Goal: Information Seeking & Learning: Check status

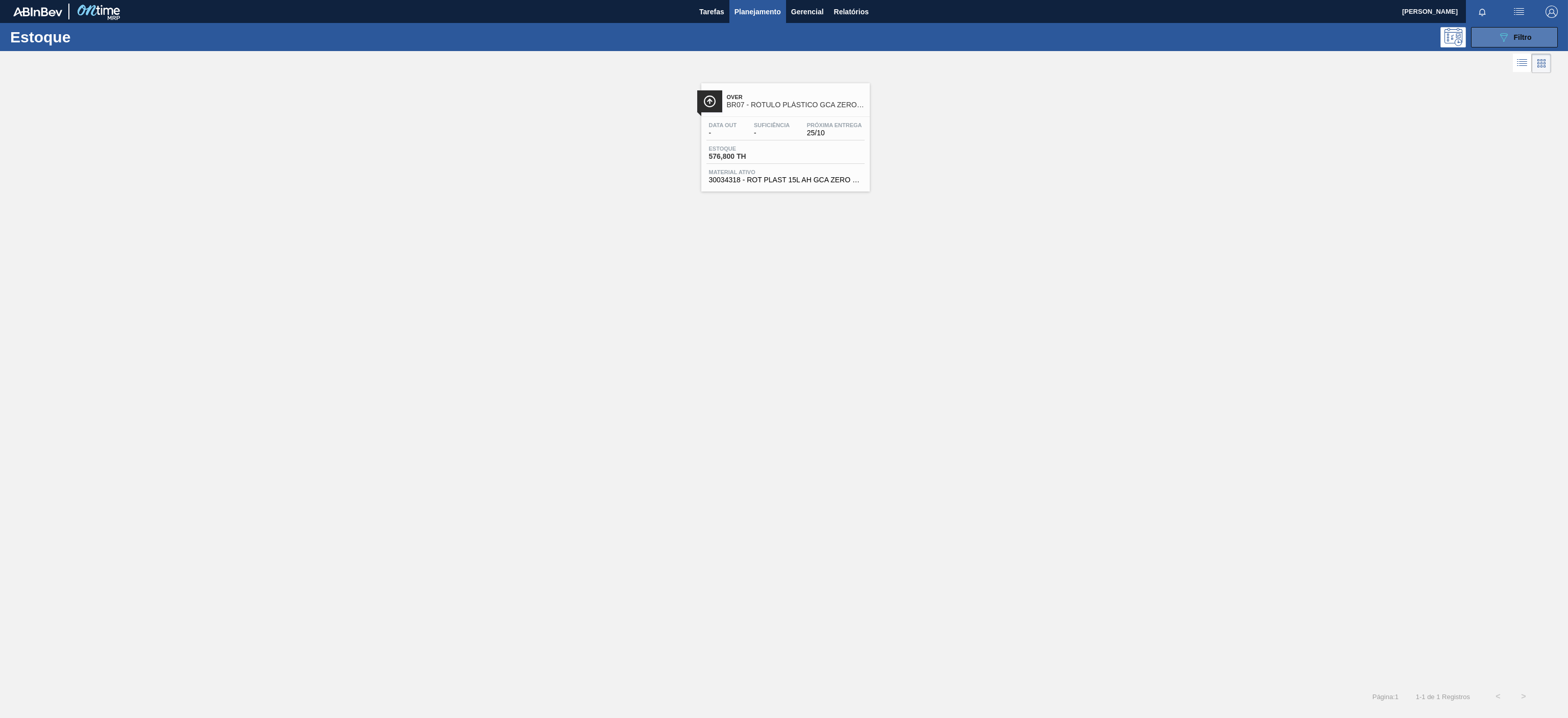
click at [1520, 37] on span "Filtro" at bounding box center [1523, 37] width 18 height 8
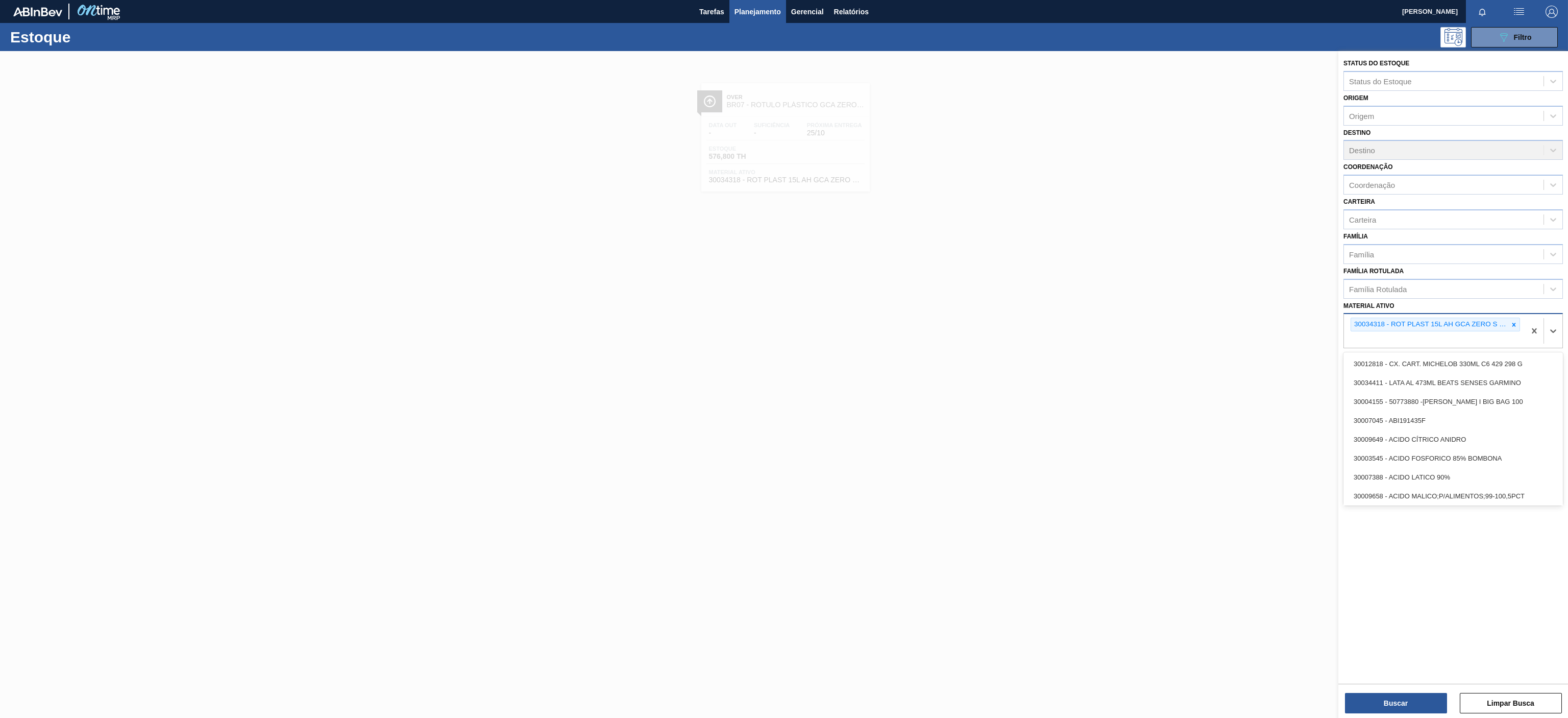
click at [1511, 337] on div "30034318 - ROT PLAST 15L AH GCA ZERO S CL NIV25" at bounding box center [1434, 331] width 181 height 34
click at [1511, 318] on div "30034318 - ROT PLAST 15L AH GCA ZERO S CL NIV25" at bounding box center [1434, 331] width 181 height 34
click at [1514, 328] on icon at bounding box center [1514, 325] width 7 height 7
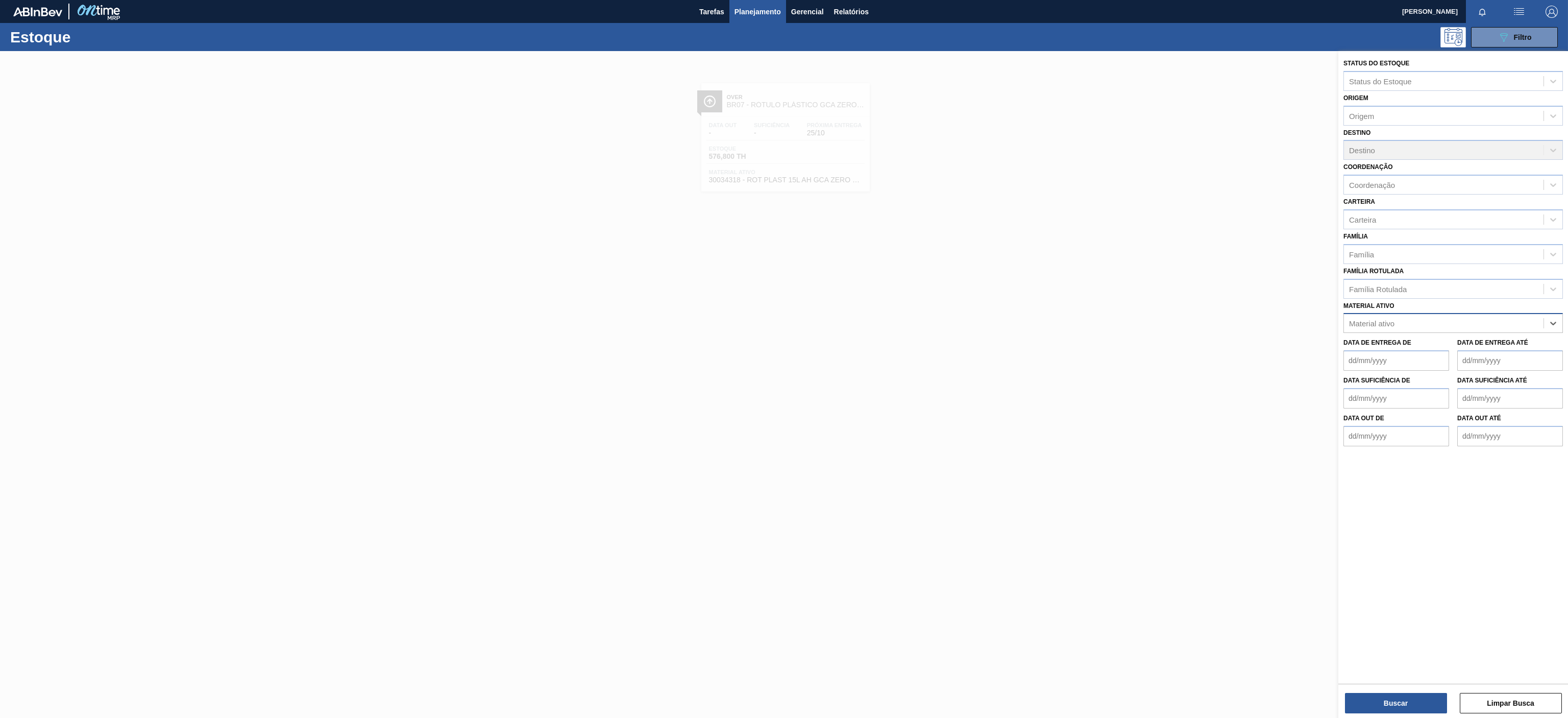
paste ativo "30010210"
type ativo "30010210"
click at [1433, 356] on div "30010210 - GFA VIDRO 355ML;AMBAR;LN STD;;;" at bounding box center [1453, 348] width 220 height 19
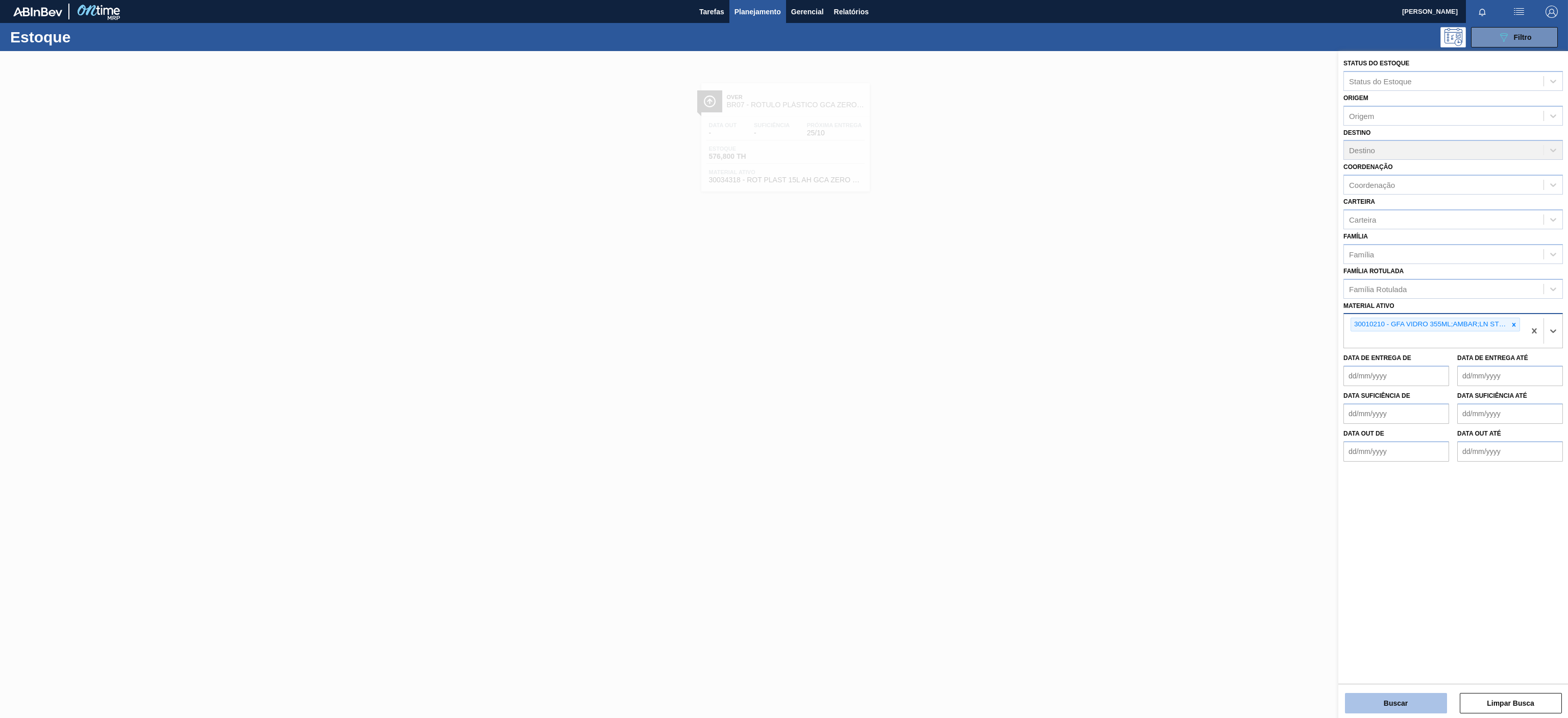
click at [1380, 711] on button "Buscar" at bounding box center [1396, 703] width 102 height 20
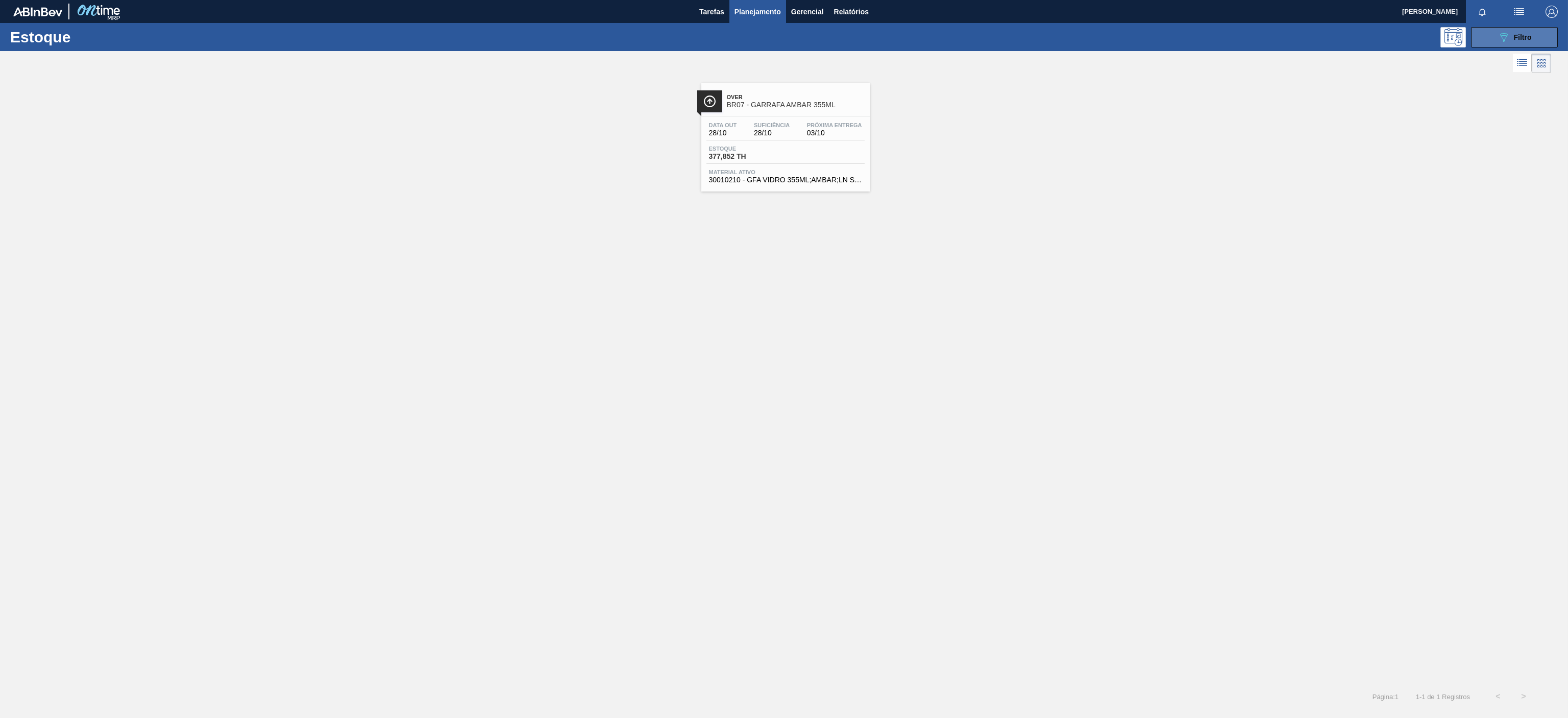
click at [1506, 38] on icon "089F7B8B-B2A5-4AFE-B5C0-19BA573D28AC" at bounding box center [1504, 37] width 13 height 13
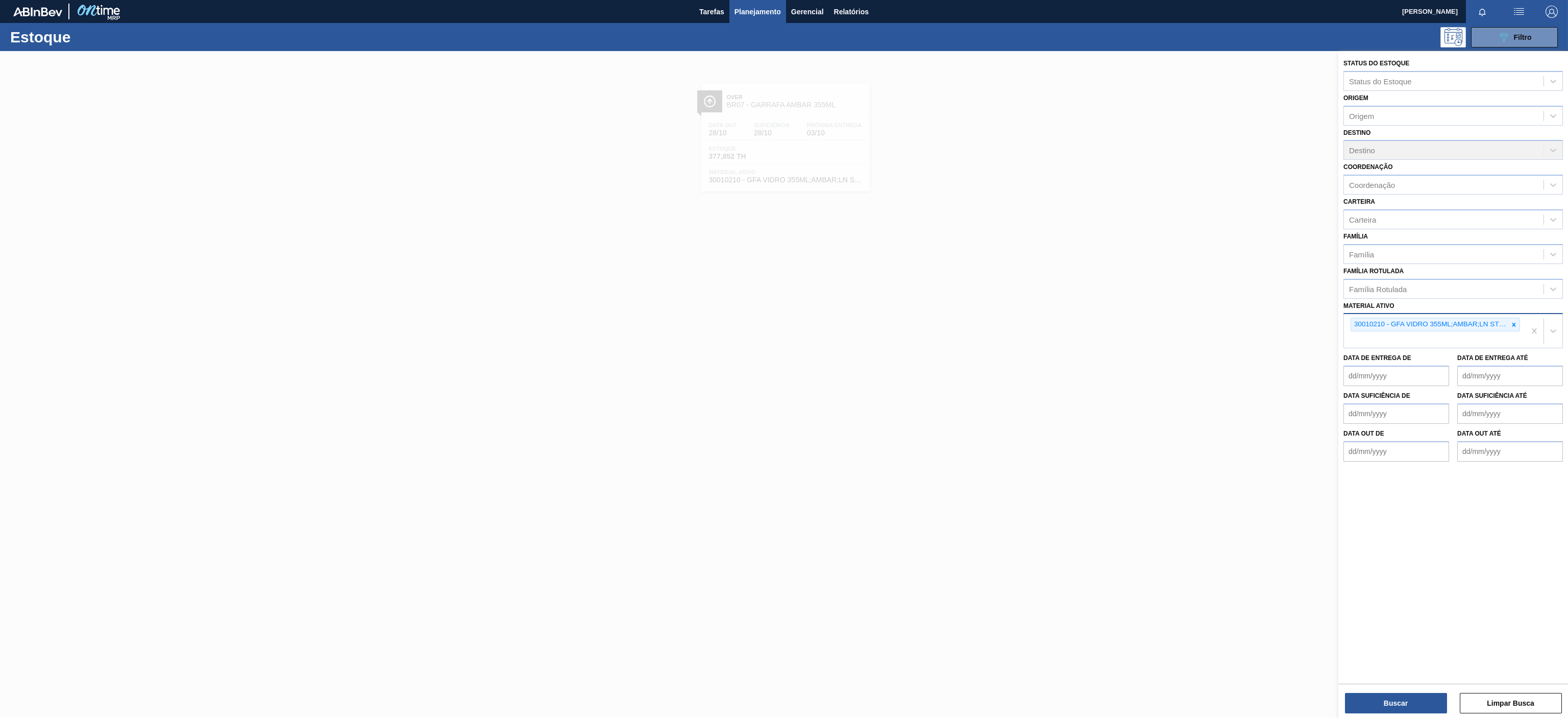
click at [1514, 328] on icon at bounding box center [1514, 325] width 7 height 7
paste ativo "30007206"
type ativo "30007206"
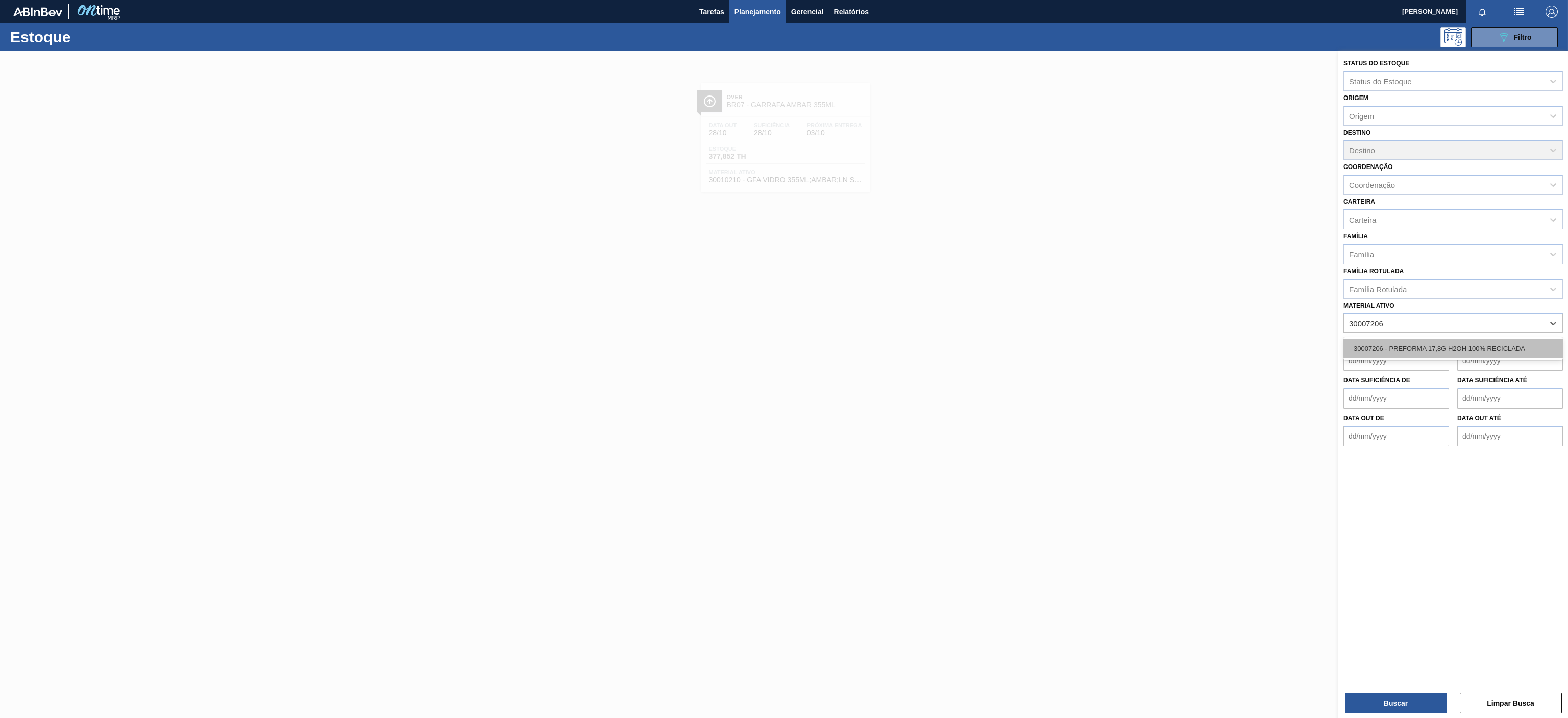
click at [1478, 355] on div "30007206 - PREFORMA 17,8G H2OH 100% RECICLADA" at bounding box center [1453, 348] width 220 height 19
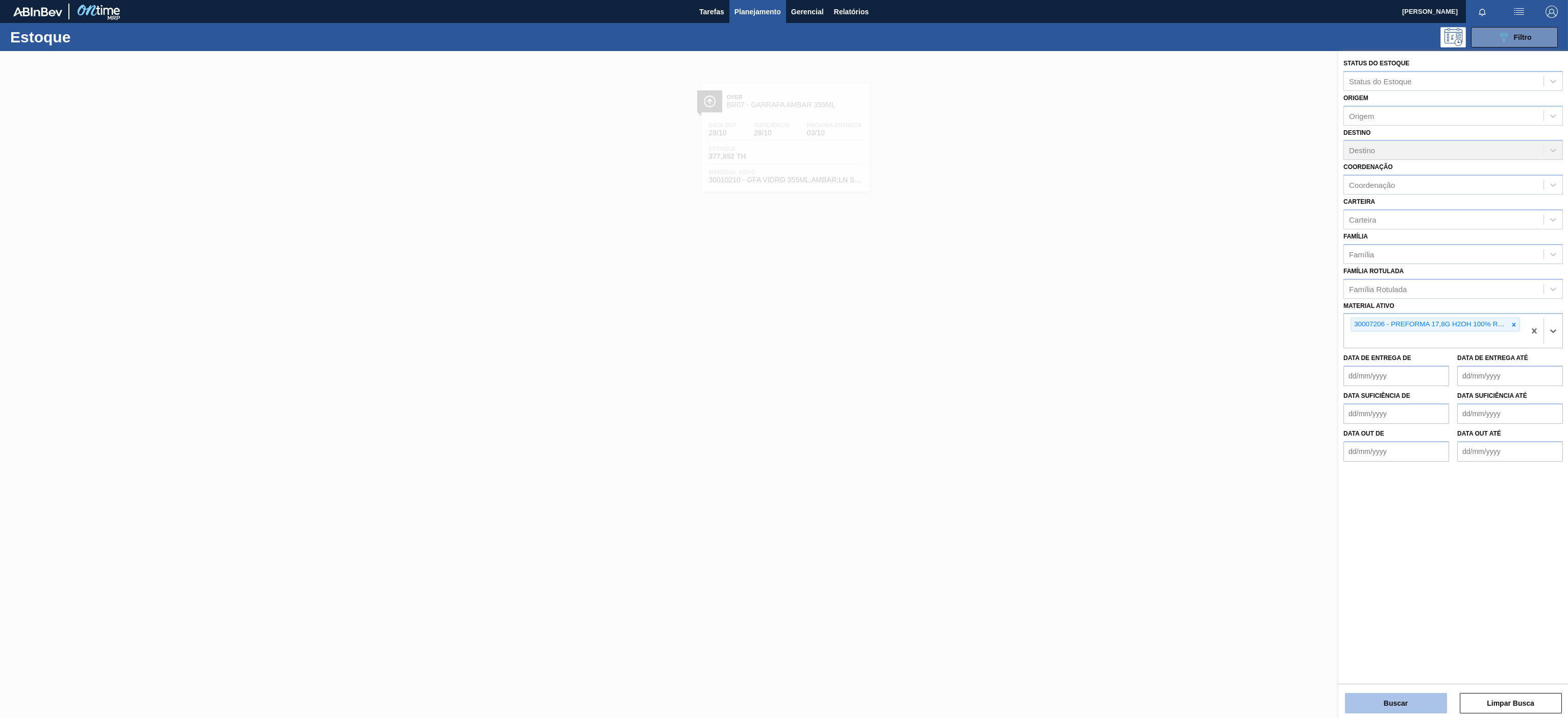
click at [1394, 699] on button "Buscar" at bounding box center [1396, 703] width 102 height 20
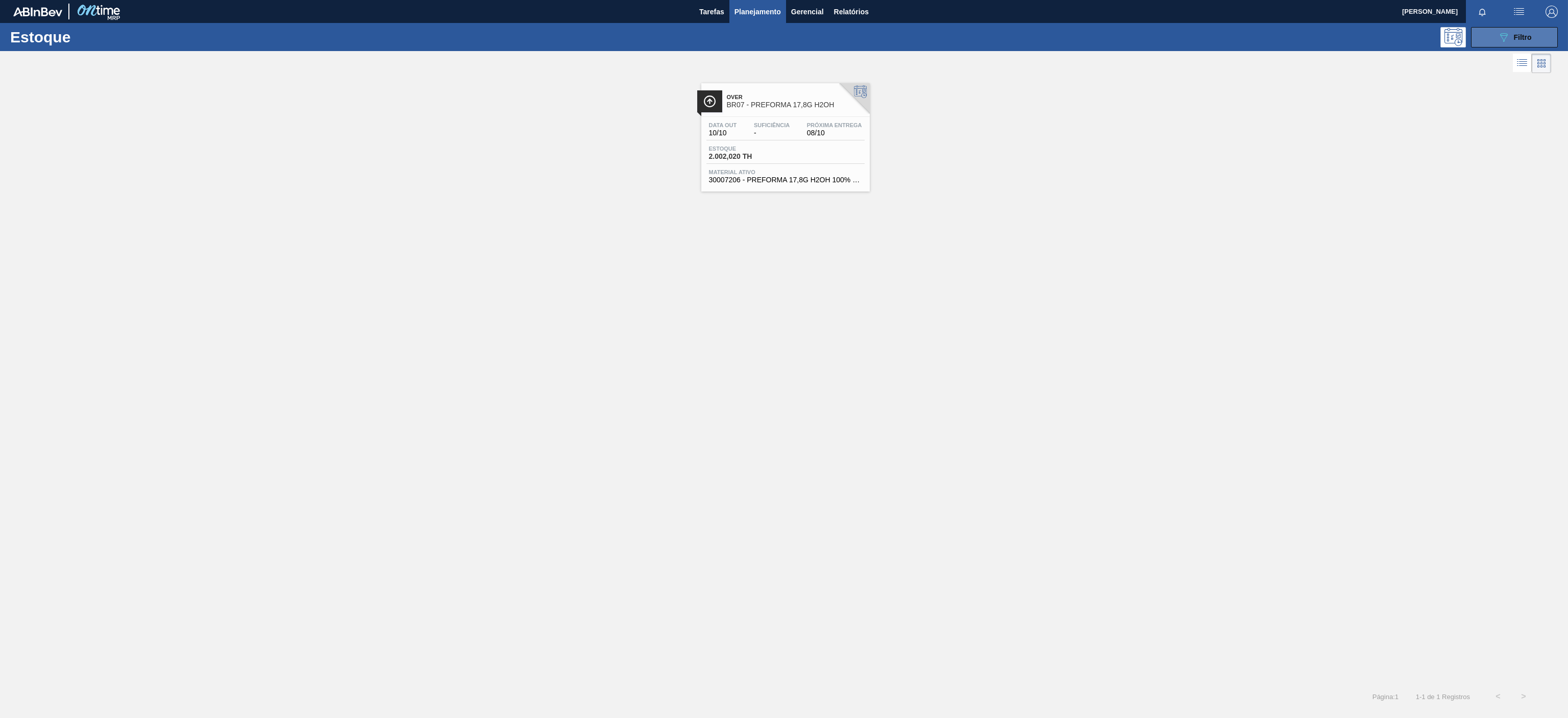
click at [1504, 37] on icon "089F7B8B-B2A5-4AFE-B5C0-19BA573D28AC" at bounding box center [1504, 37] width 13 height 13
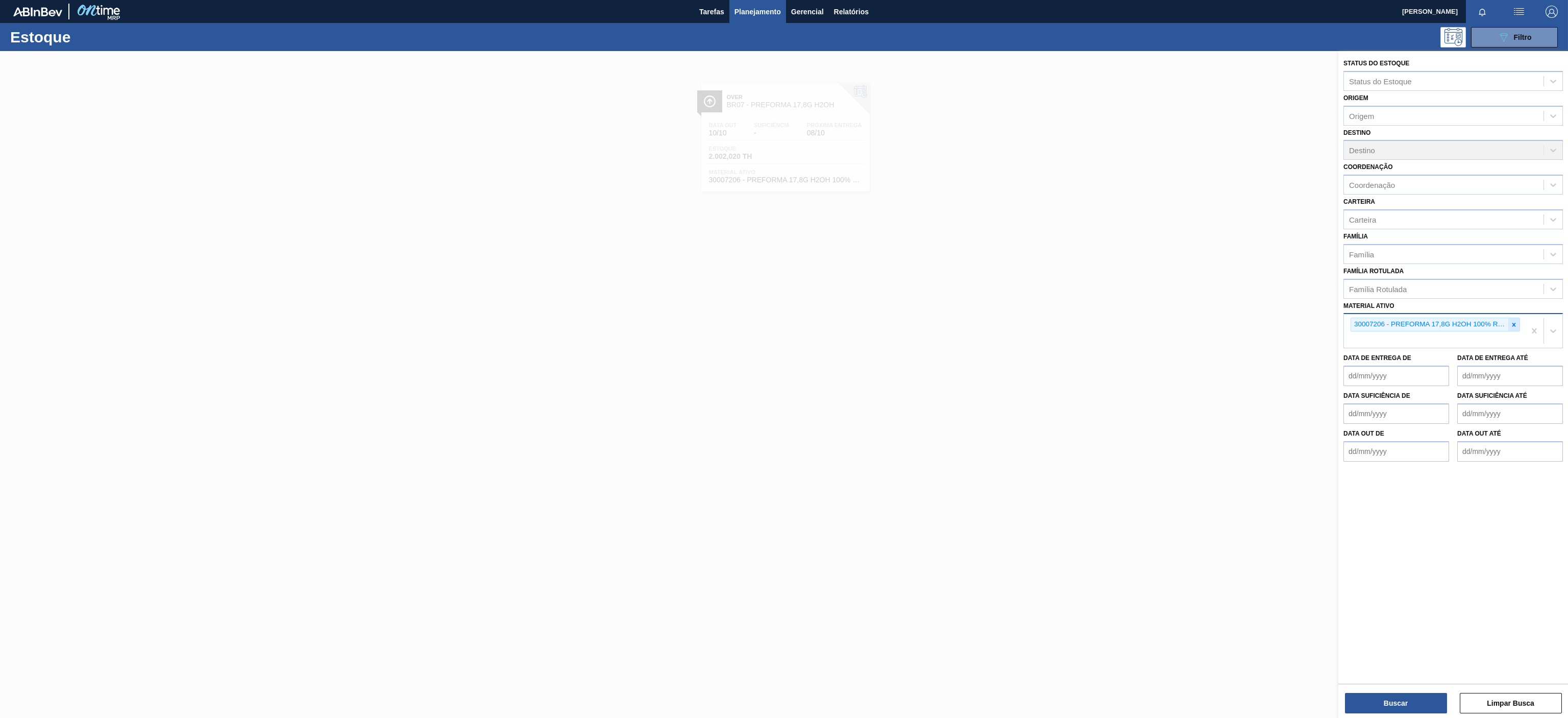
click at [1512, 328] on icon at bounding box center [1514, 325] width 7 height 7
paste ativo "30008449"
type ativo "30008449"
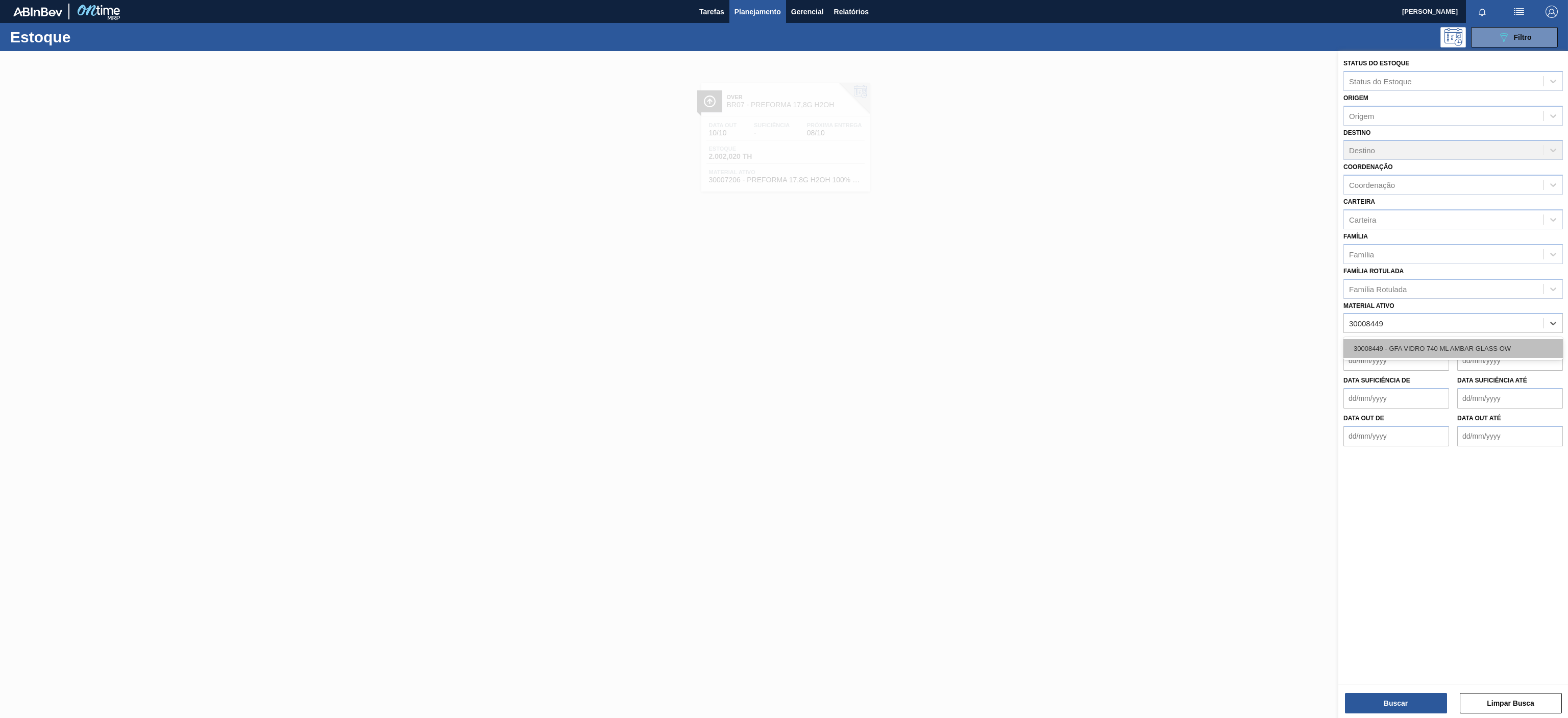
click at [1398, 349] on div "30008449 - GFA VIDRO 740 ML AMBAR GLASS OW" at bounding box center [1453, 348] width 220 height 19
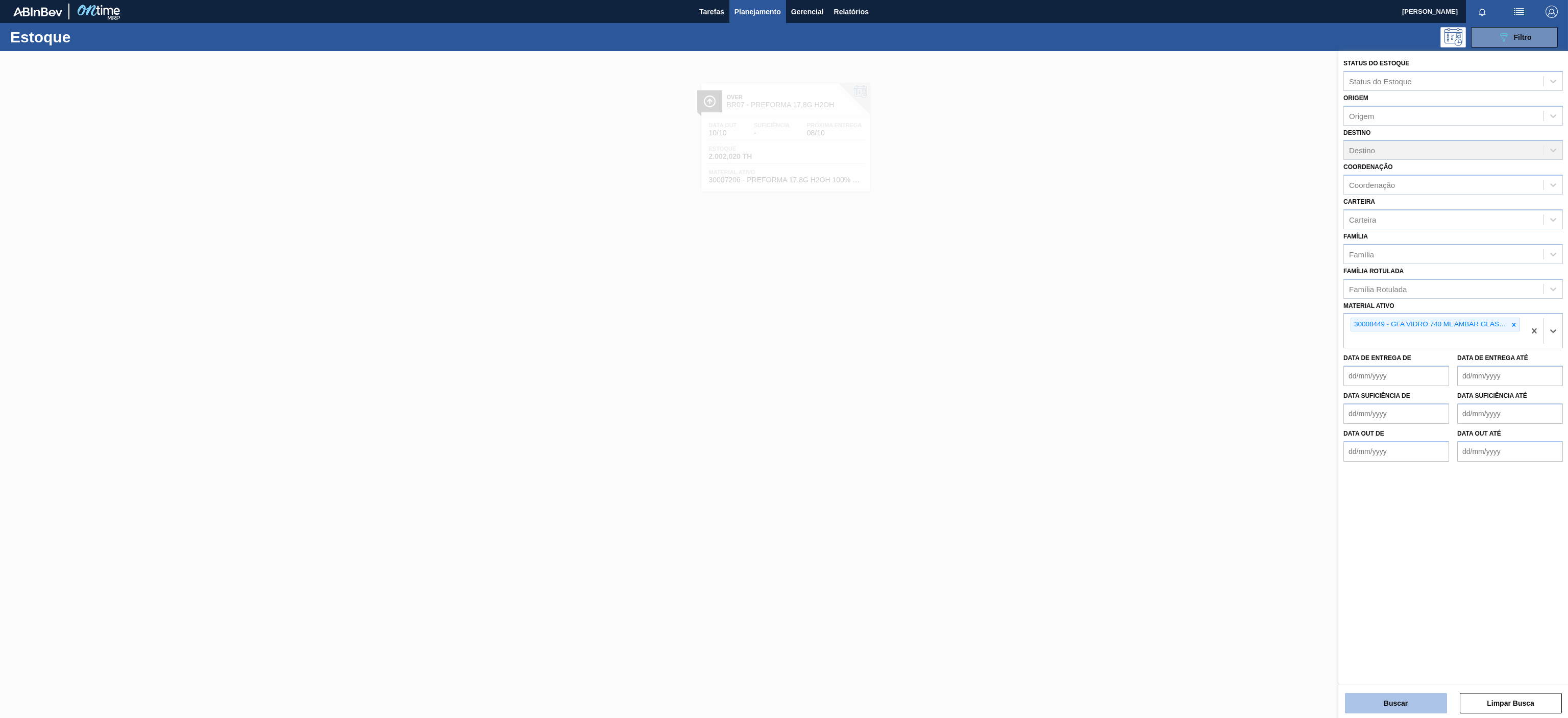
click at [1405, 694] on button "Buscar" at bounding box center [1396, 703] width 102 height 20
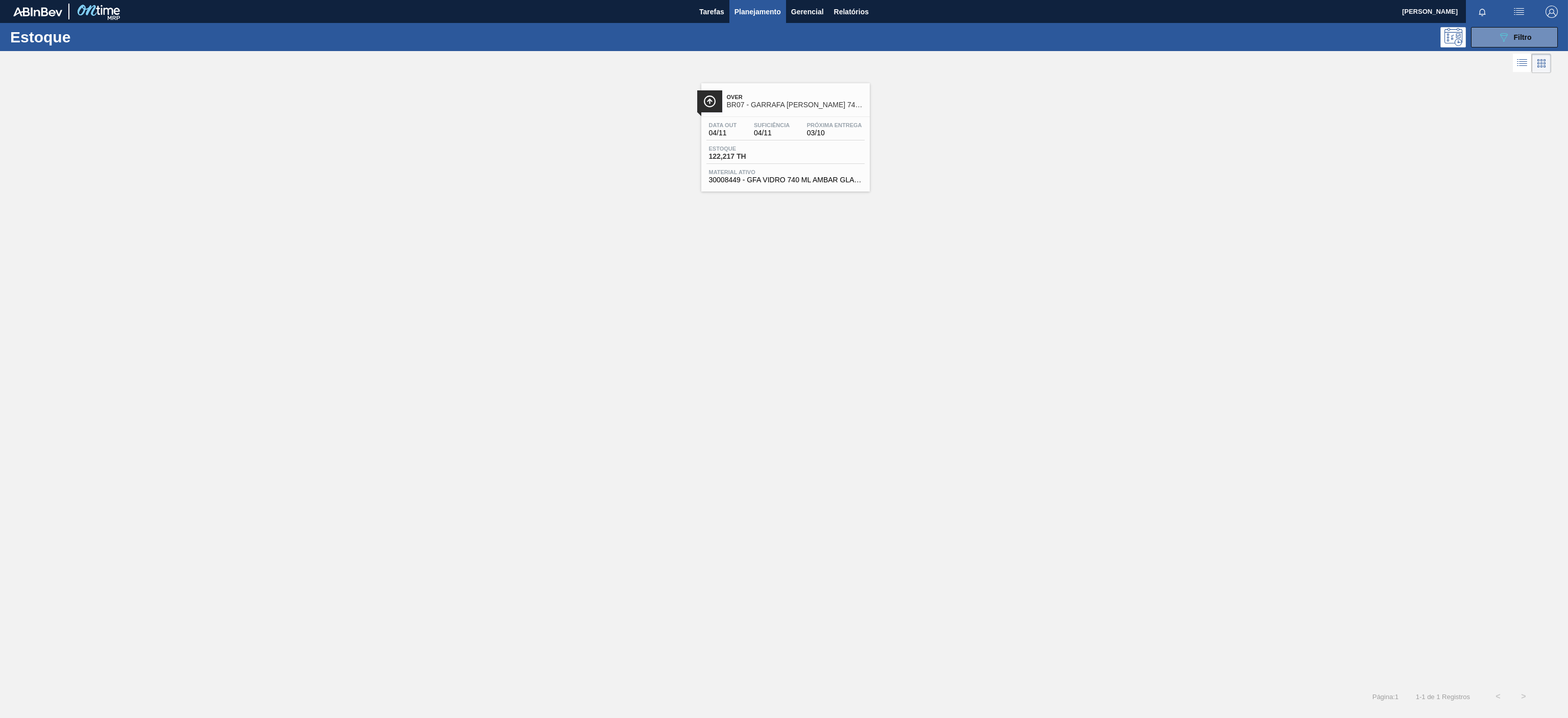
click at [1525, 21] on button "button" at bounding box center [1519, 11] width 33 height 23
drag, startPoint x: 1474, startPoint y: 62, endPoint x: 1485, endPoint y: 54, distance: 13.6
click at [1477, 63] on div at bounding box center [784, 359] width 1568 height 718
click at [1500, 46] on button "089F7B8B-B2A5-4AFE-B5C0-19BA573D28AC Filtro" at bounding box center [1514, 37] width 87 height 20
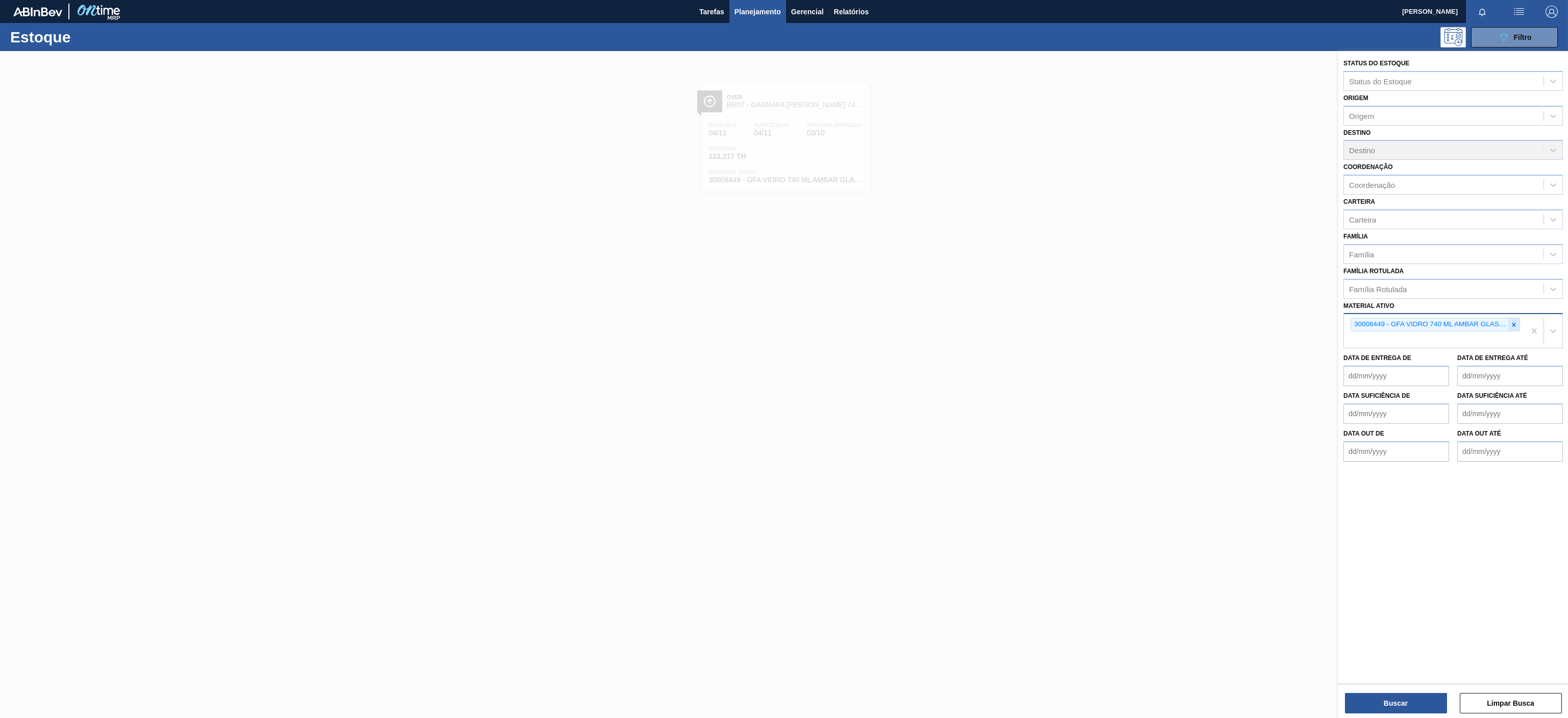
click at [1513, 325] on icon at bounding box center [1513, 324] width 3 height 3
paste ativo "30034310"
type ativo "30034310"
click at [1408, 354] on div "30034310 - ROT PLAST 200ML H GCA S CL NIV25" at bounding box center [1453, 348] width 220 height 19
click at [1378, 701] on button "Buscar" at bounding box center [1396, 703] width 102 height 20
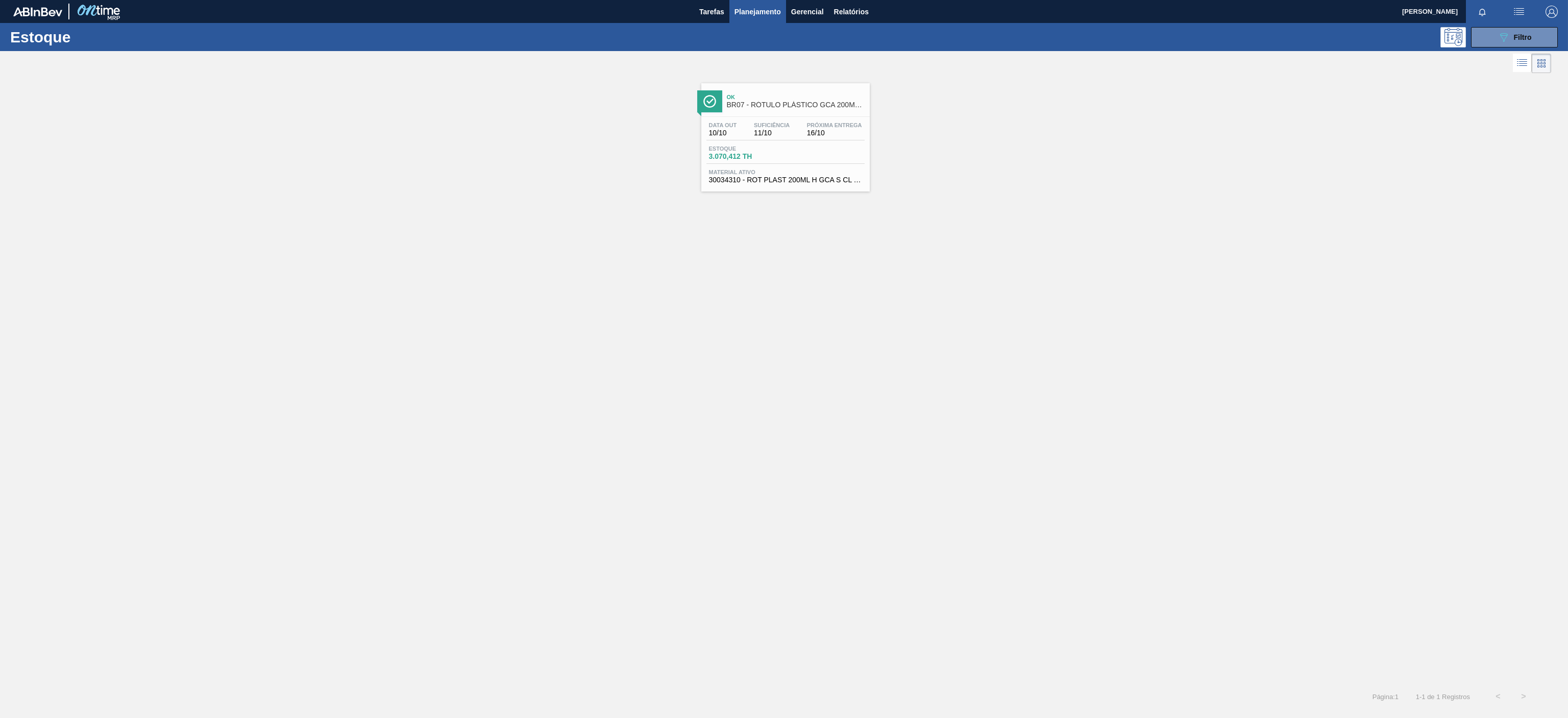
click at [840, 94] on span "Ok" at bounding box center [796, 97] width 138 height 6
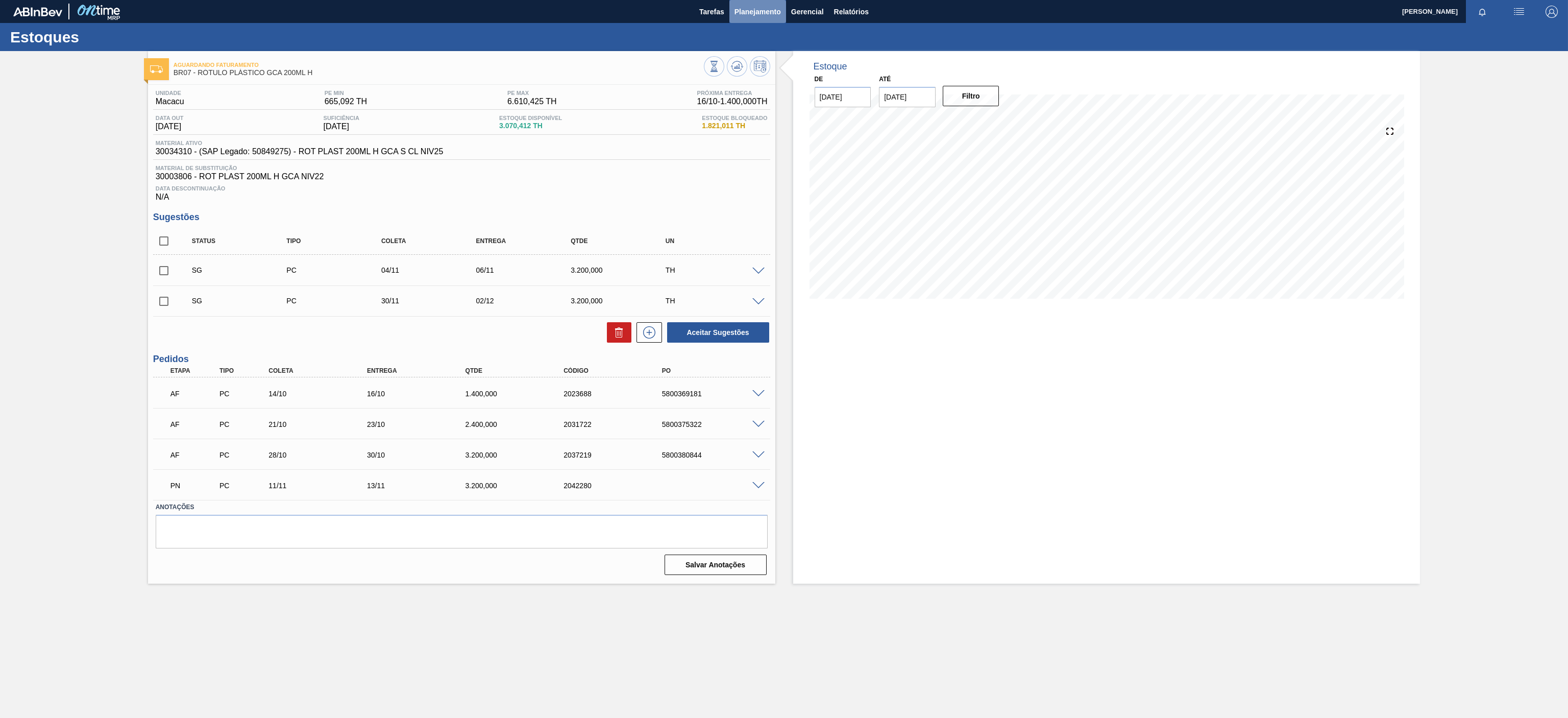
click at [777, 3] on button "Planejamento" at bounding box center [757, 11] width 57 height 23
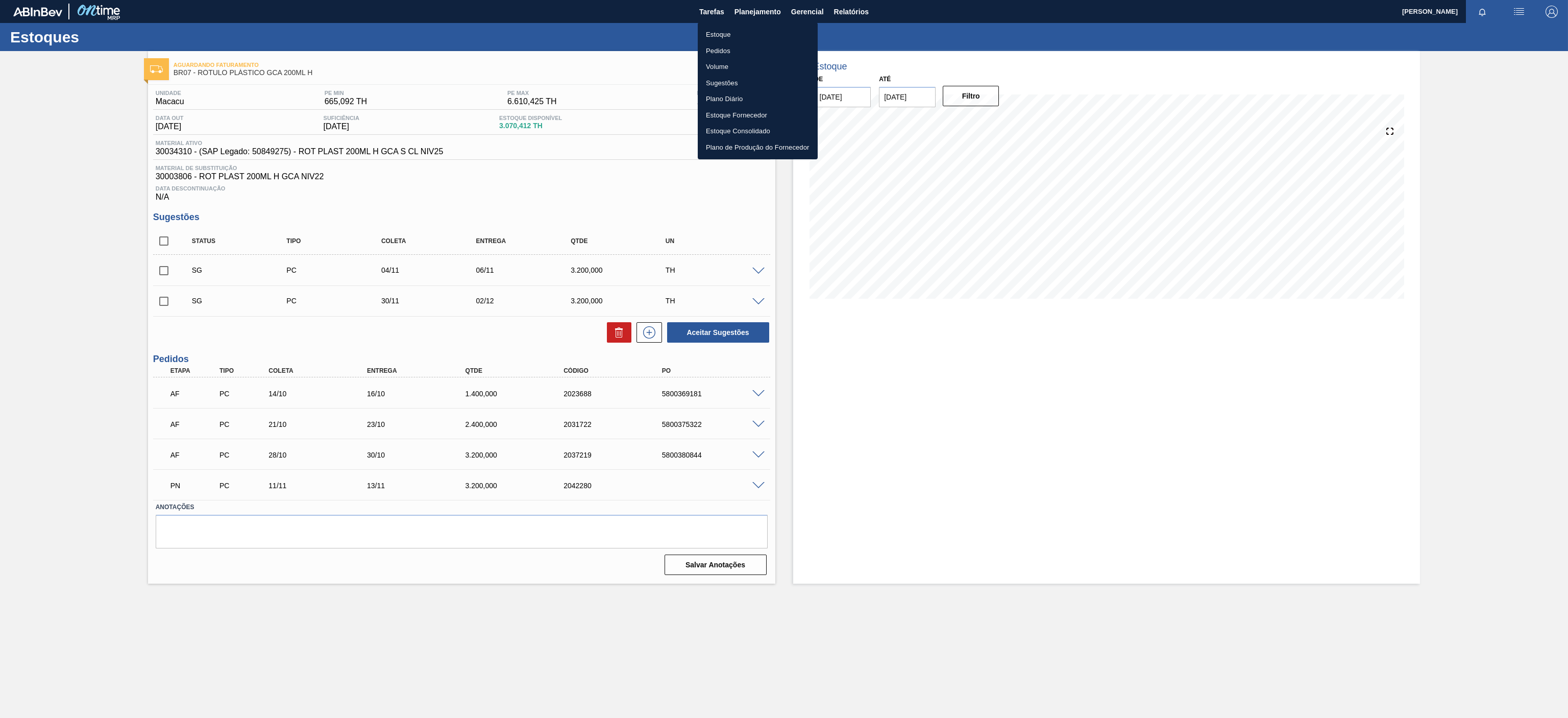
click at [716, 25] on ul "Estoque Pedidos Volume Sugestões Plano Diário Estoque Fornecedor Estoque Consol…" at bounding box center [757, 90] width 120 height 136
click at [723, 34] on li "Estoque" at bounding box center [757, 34] width 120 height 16
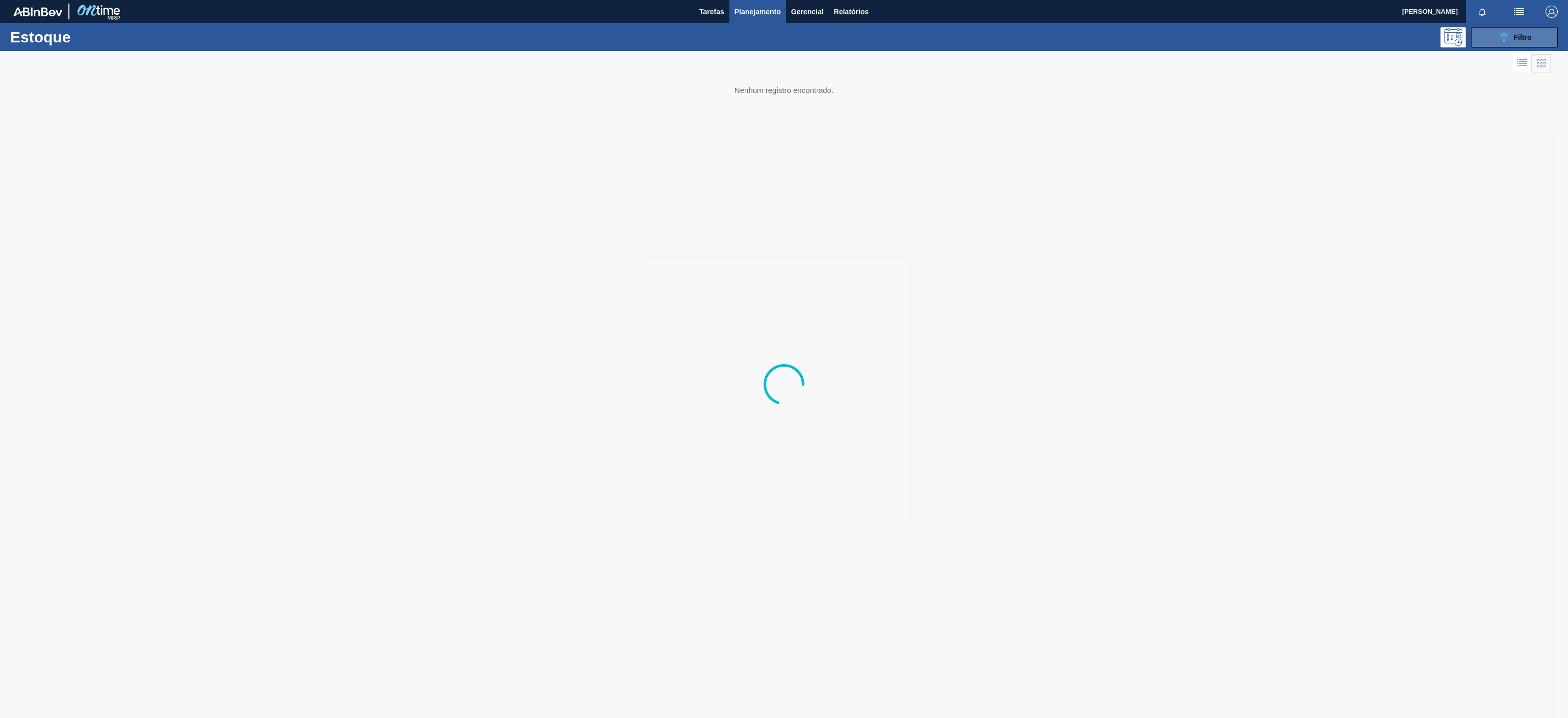
click at [1535, 31] on button "089F7B8B-B2A5-4AFE-B5C0-19BA573D28AC Filtro" at bounding box center [1514, 37] width 87 height 20
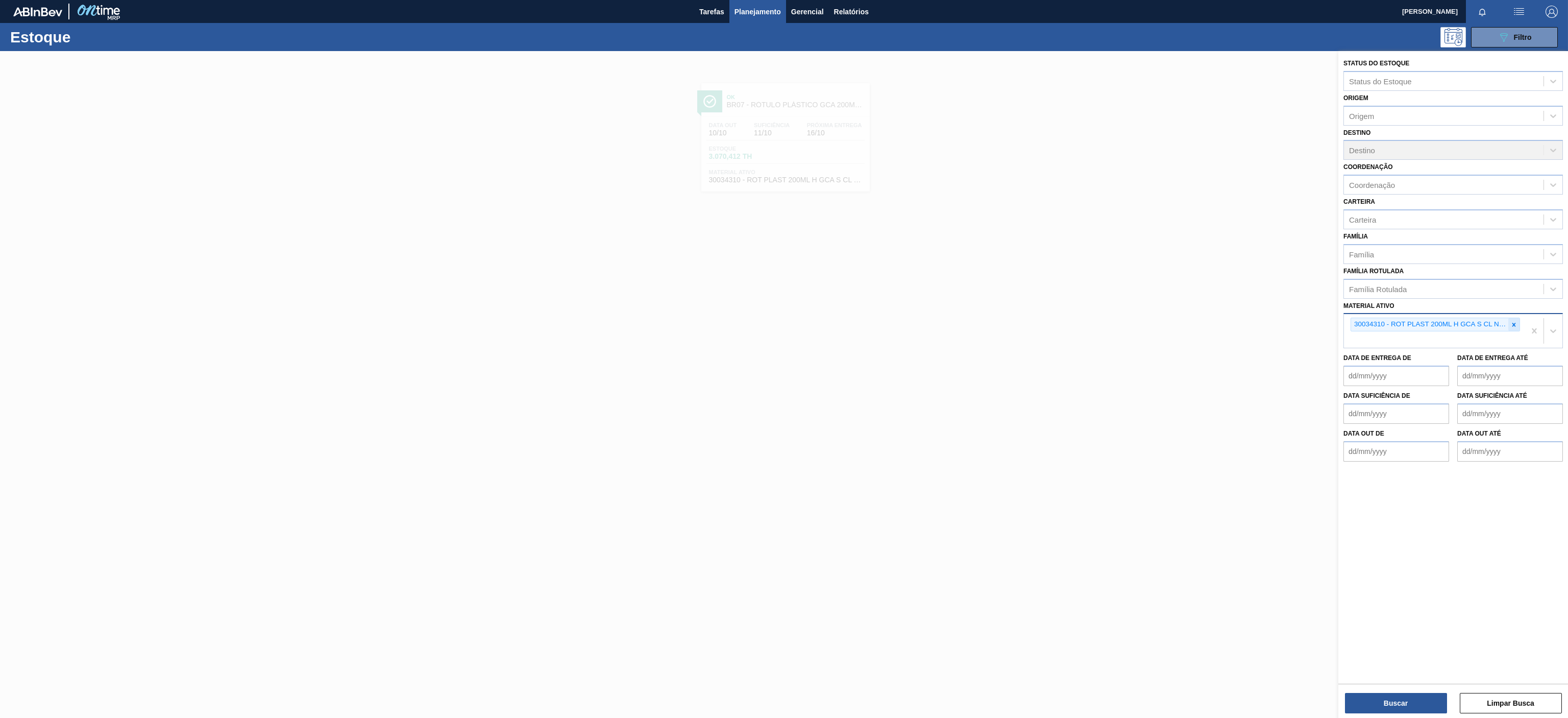
click at [1515, 323] on icon at bounding box center [1514, 325] width 7 height 7
paste ativo "30033702"
type ativo "30033702"
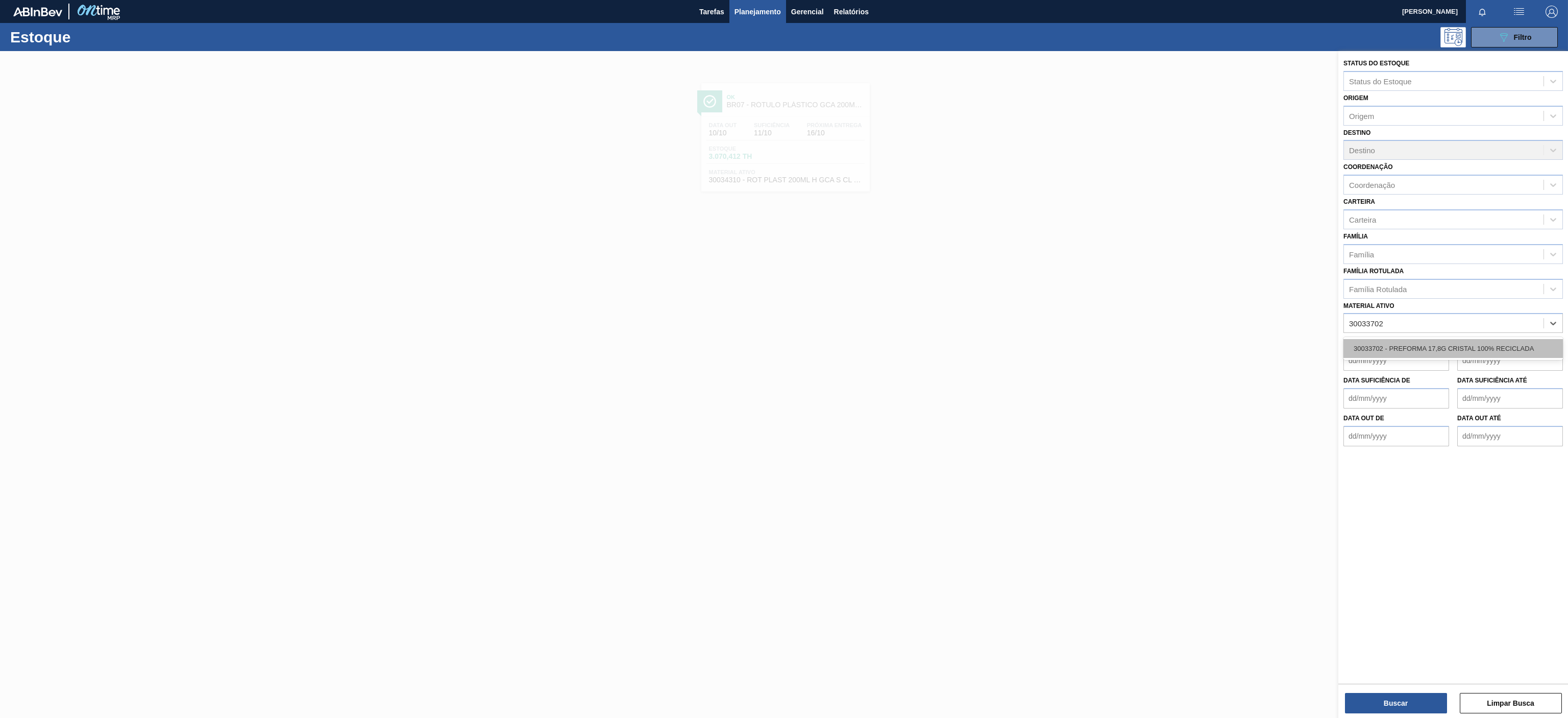
click at [1427, 348] on div "30033702 - PREFORMA 17,8G CRISTAL 100% RECICLADA" at bounding box center [1453, 348] width 220 height 19
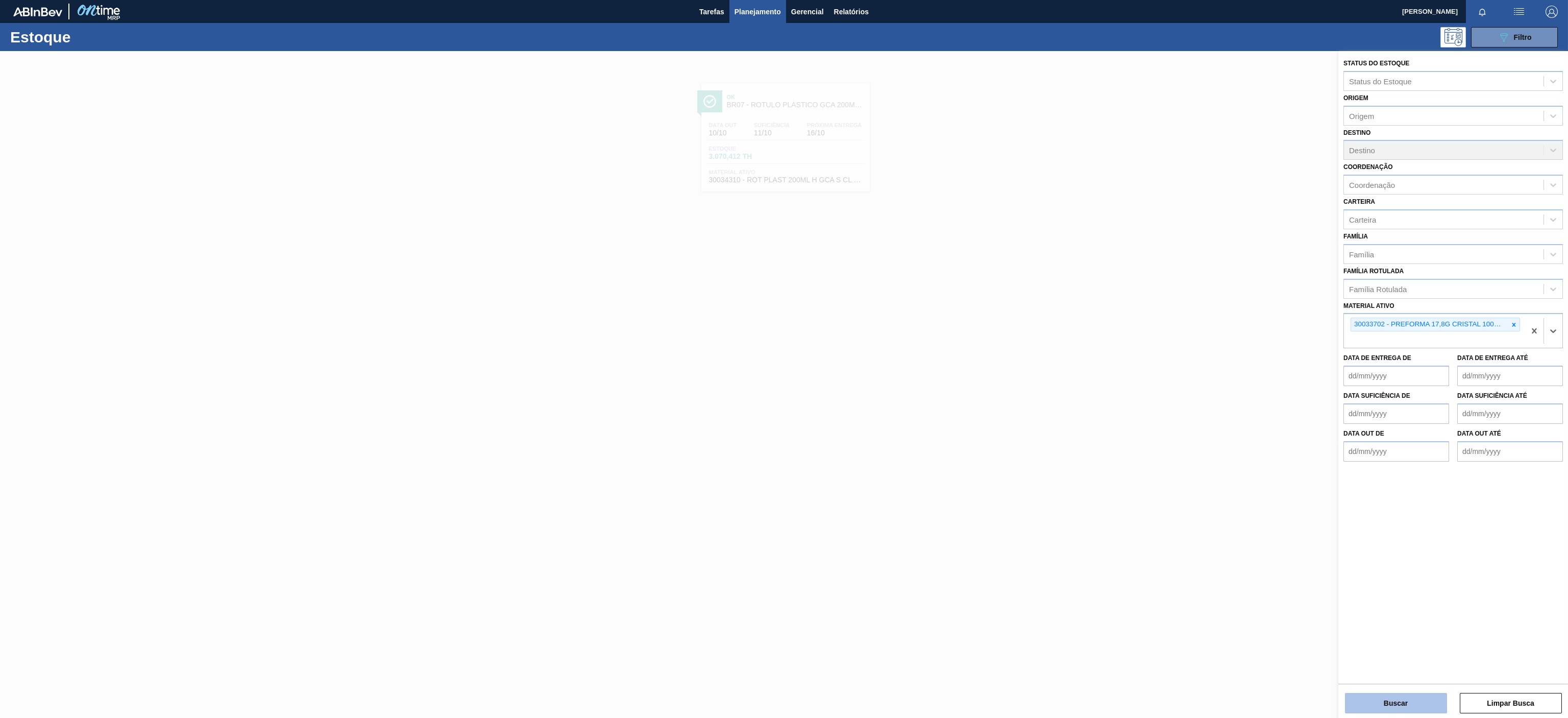
click at [1382, 703] on button "Buscar" at bounding box center [1396, 703] width 102 height 20
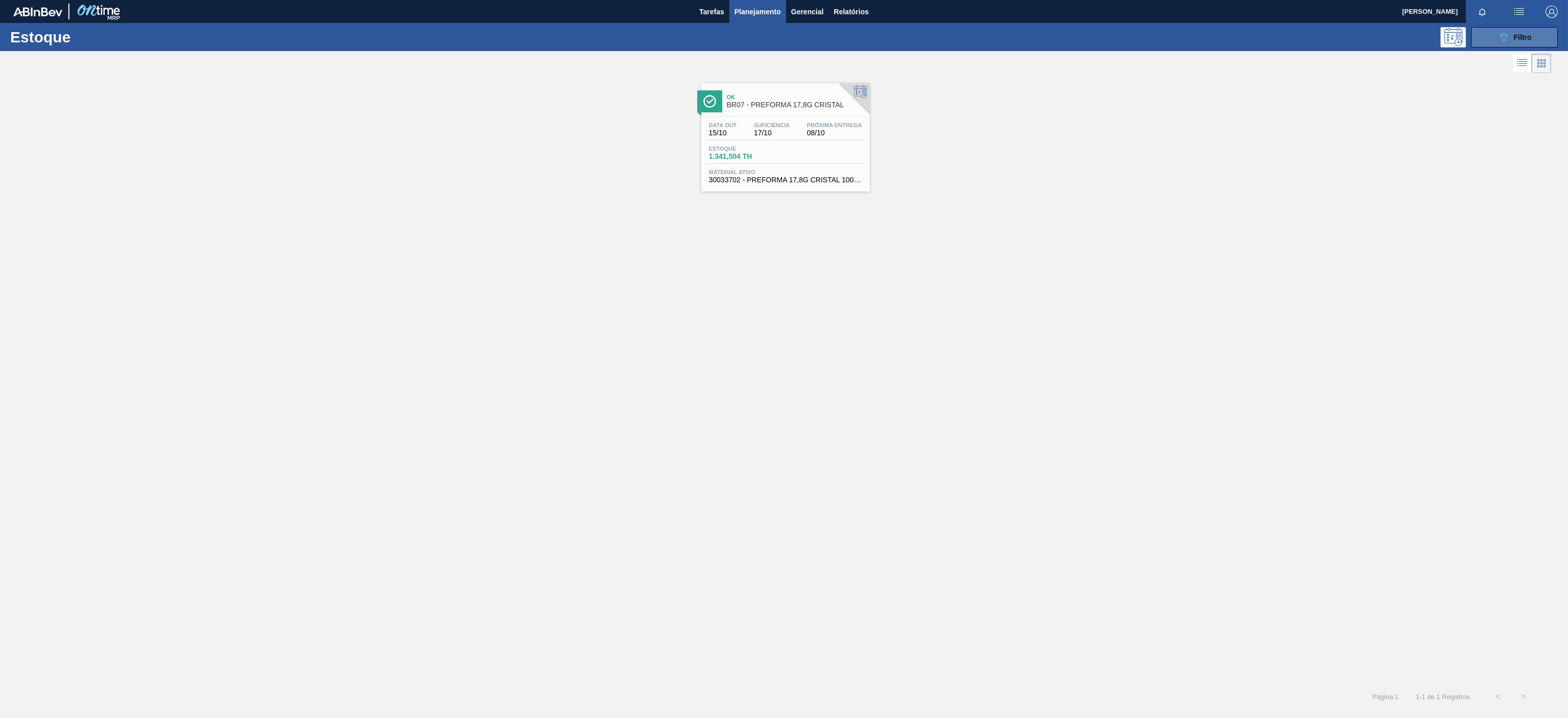
click at [1520, 29] on button "089F7B8B-B2A5-4AFE-B5C0-19BA573D28AC Filtro" at bounding box center [1514, 37] width 87 height 20
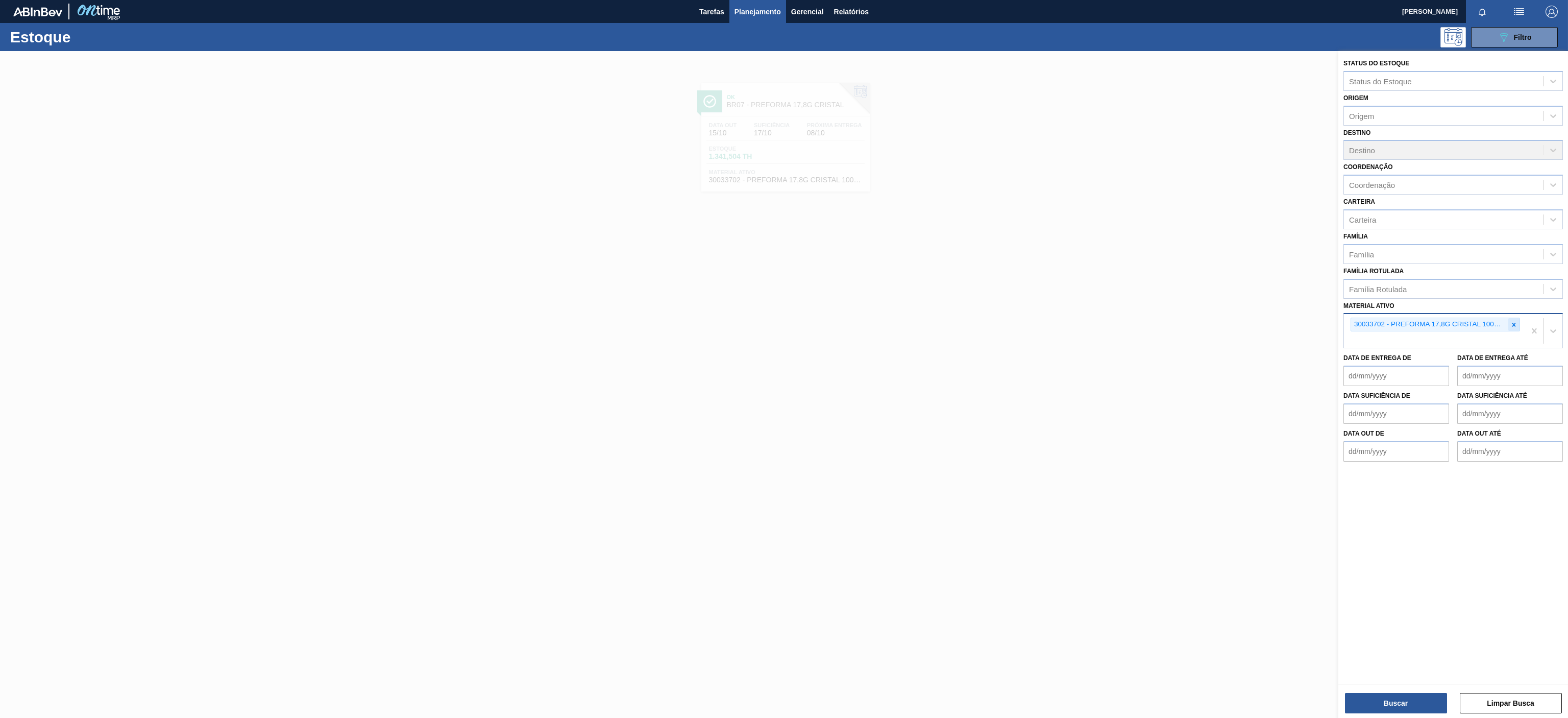
click at [1515, 323] on icon at bounding box center [1513, 324] width 3 height 3
paste ativo "30002876"
type ativo "30002876"
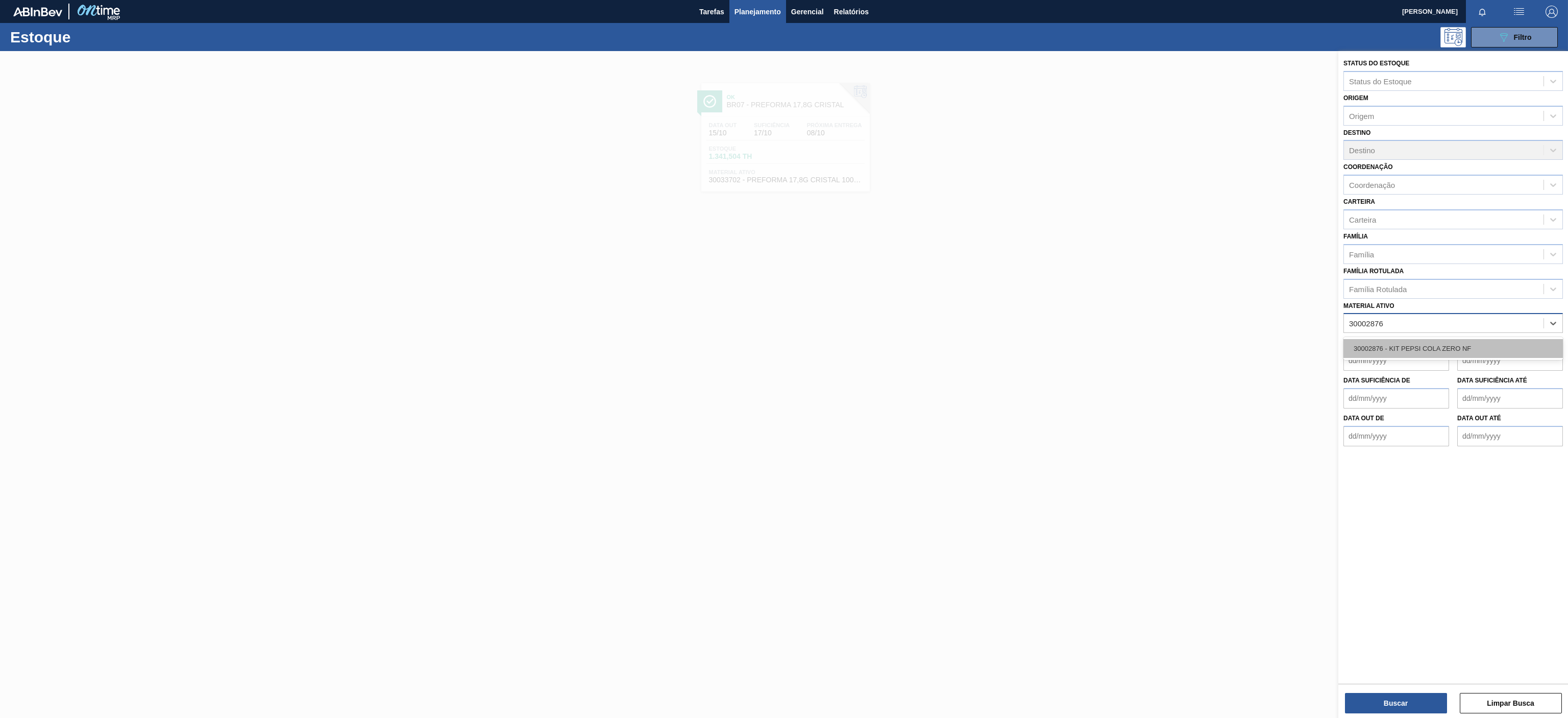
click at [1460, 353] on div "30002876 - KIT PEPSI COLA ZERO NF" at bounding box center [1453, 348] width 220 height 19
click at [1386, 714] on div "Status do Estoque Status do Estoque Origem Origem Destino Destino Coordenação C…" at bounding box center [1453, 386] width 229 height 669
click at [1387, 691] on div "Buscar Limpar Busca" at bounding box center [1453, 698] width 229 height 29
click at [1393, 715] on div "Status do Estoque Status do Estoque Origem Origem Destino Destino Coordenação C…" at bounding box center [1453, 386] width 229 height 669
click at [1397, 702] on button "Buscar" at bounding box center [1396, 703] width 102 height 20
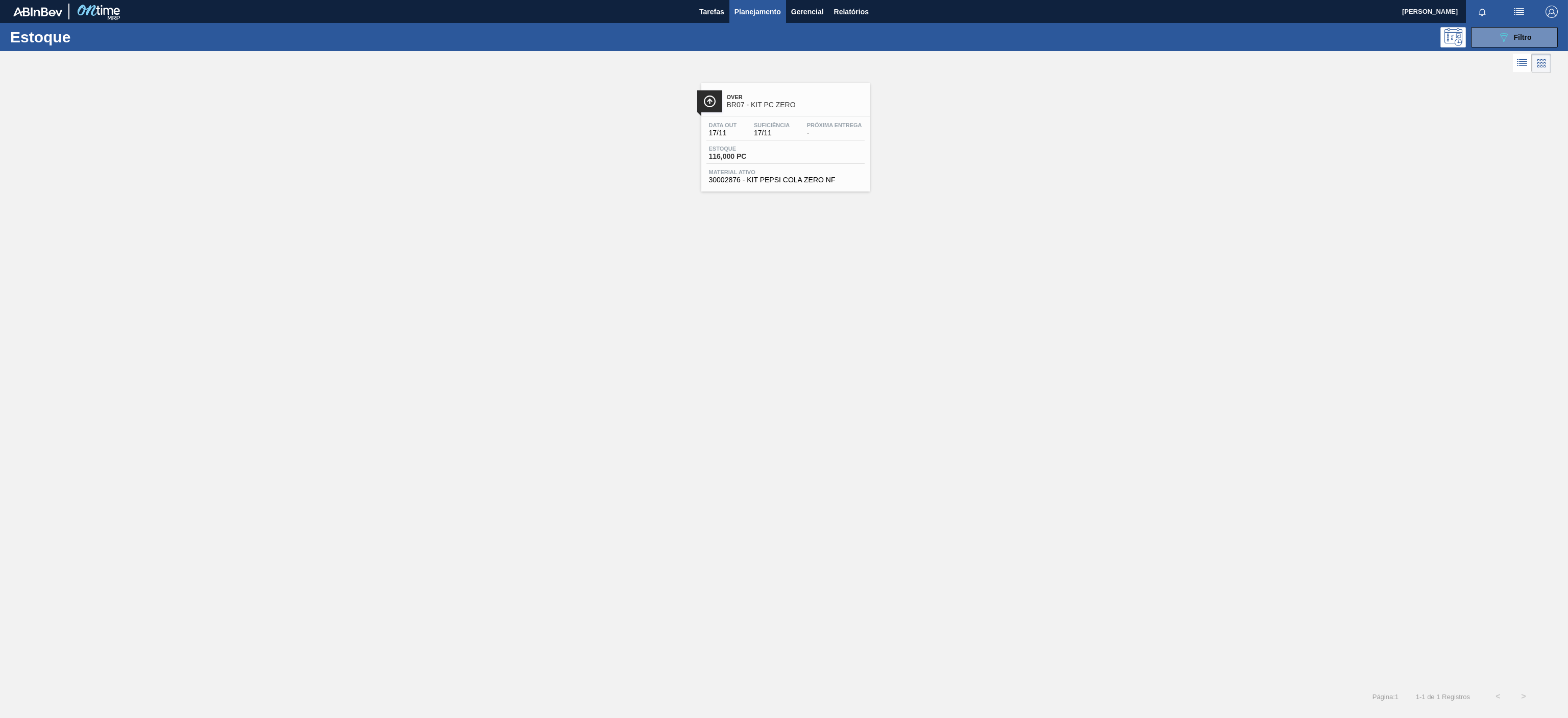
click at [778, 106] on span "BR07 - KIT PC ZERO" at bounding box center [796, 104] width 138 height 8
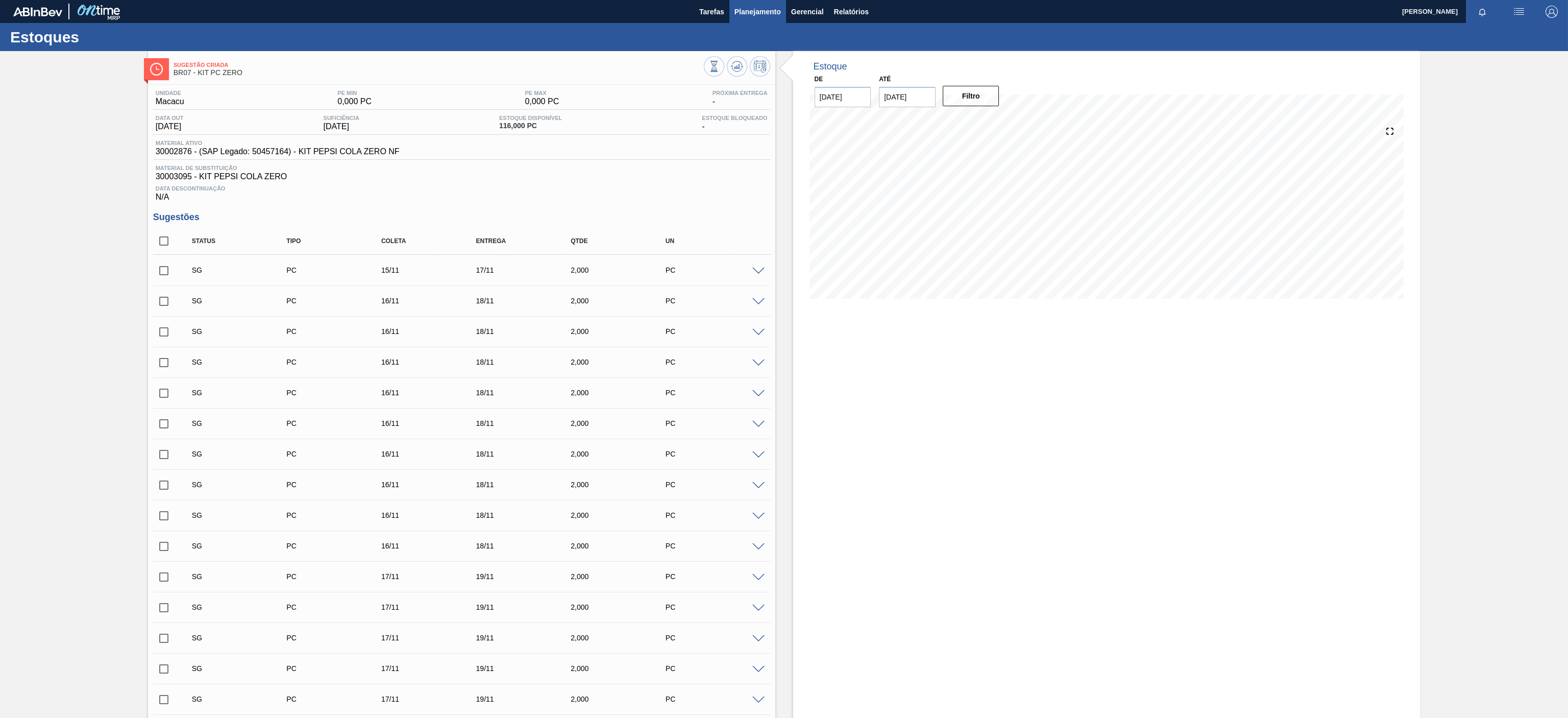
click at [748, 17] on button "Planejamento" at bounding box center [757, 11] width 57 height 23
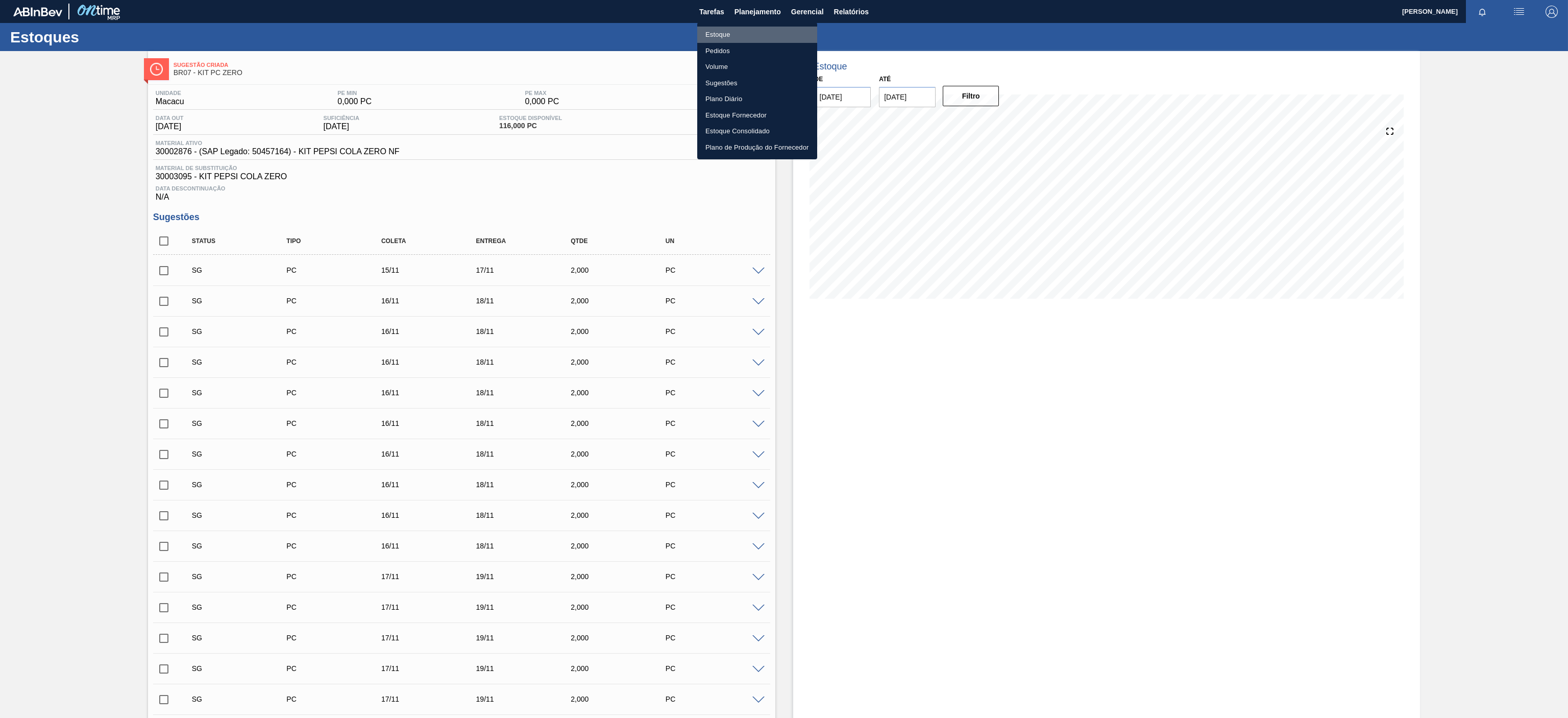
click at [726, 28] on li "Estoque" at bounding box center [756, 34] width 120 height 16
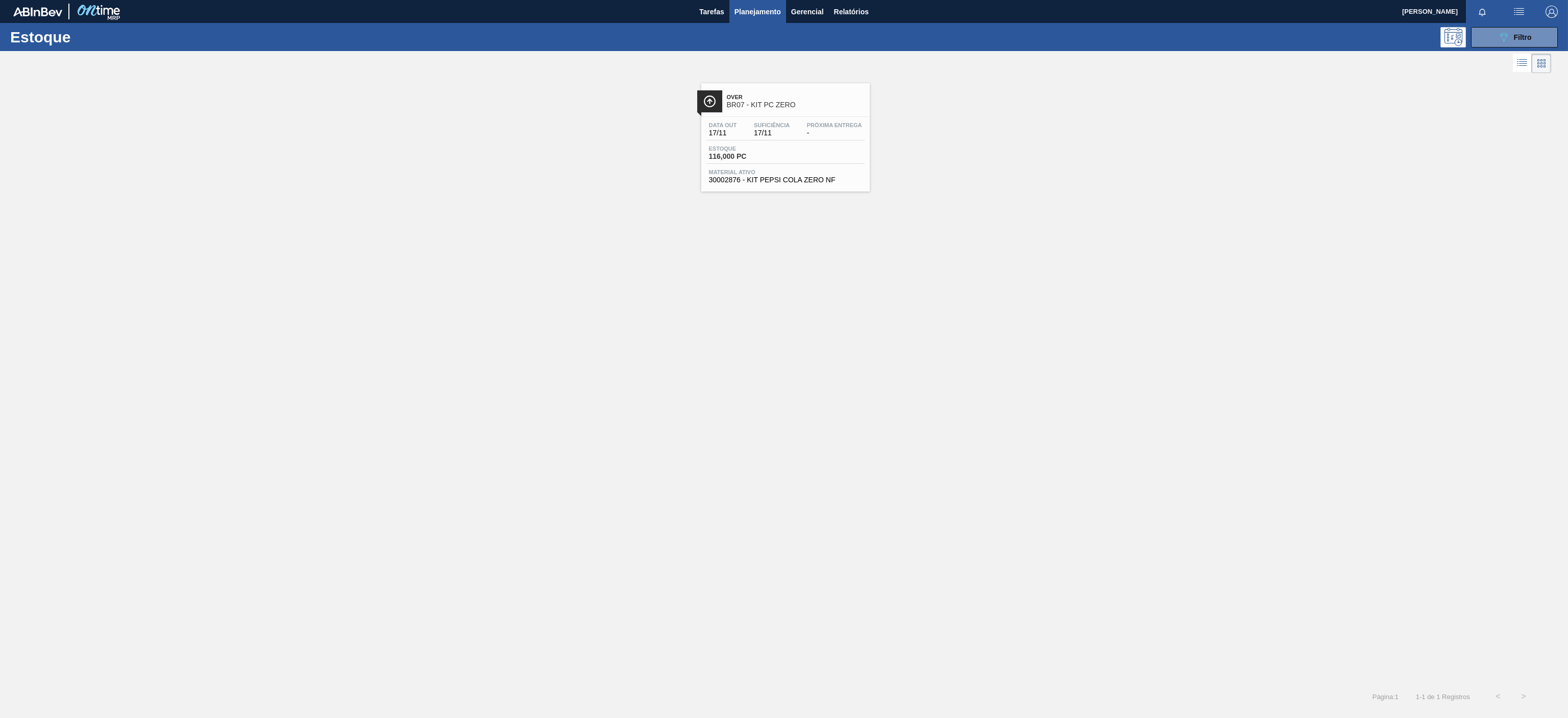
click at [1497, 48] on div "Estoque 089F7B8B-B2A5-4AFE-B5C0-19BA573D28AC Filtro" at bounding box center [784, 37] width 1568 height 28
click at [1514, 34] on span "Filtro" at bounding box center [1523, 37] width 18 height 8
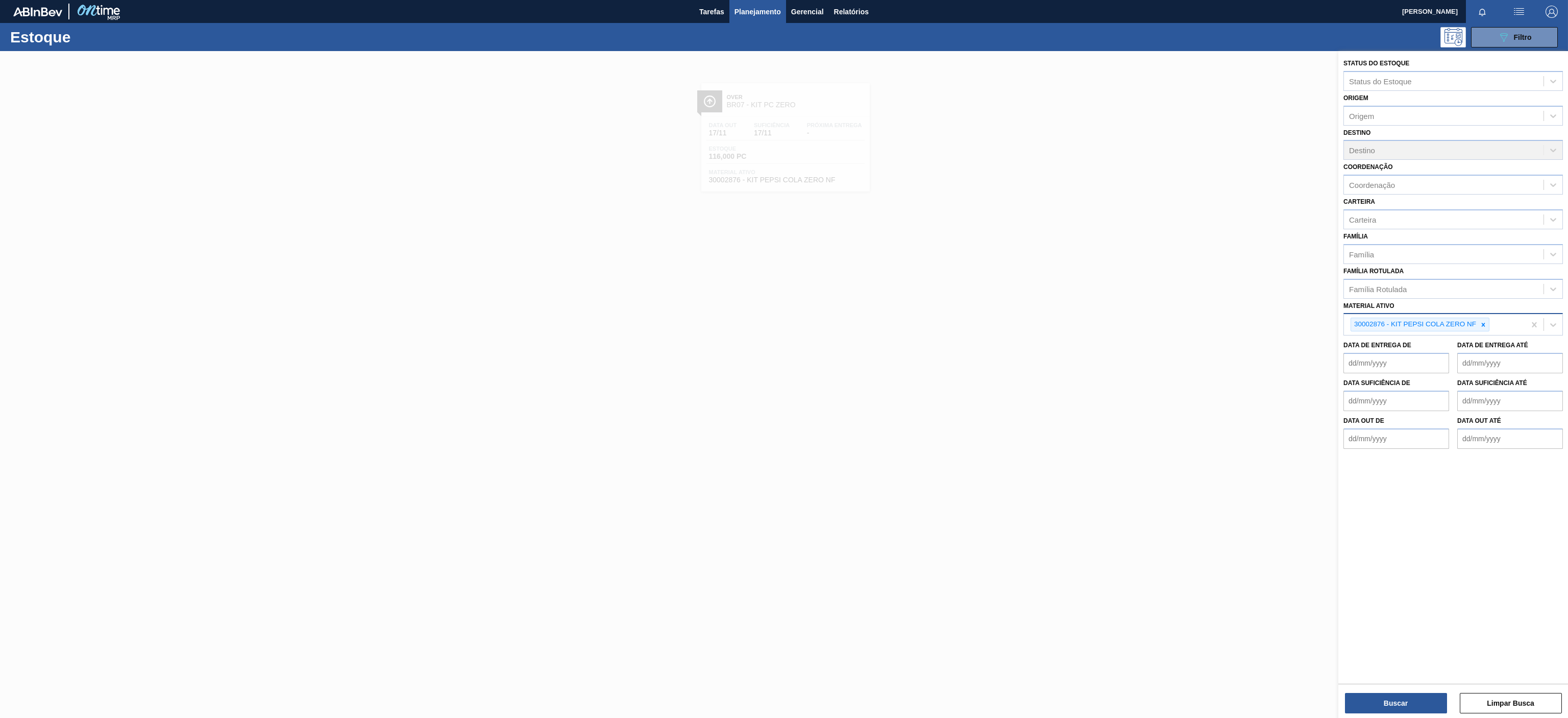
click at [1485, 330] on div at bounding box center [1483, 324] width 11 height 13
paste ativo "30003188"
type ativo "30003188"
click at [1416, 355] on div "30003188 - TAMPA AL.CDL;PRATEADA;LATA-AUTOMATICA;" at bounding box center [1453, 348] width 220 height 19
click at [1397, 696] on button "Buscar" at bounding box center [1396, 703] width 102 height 20
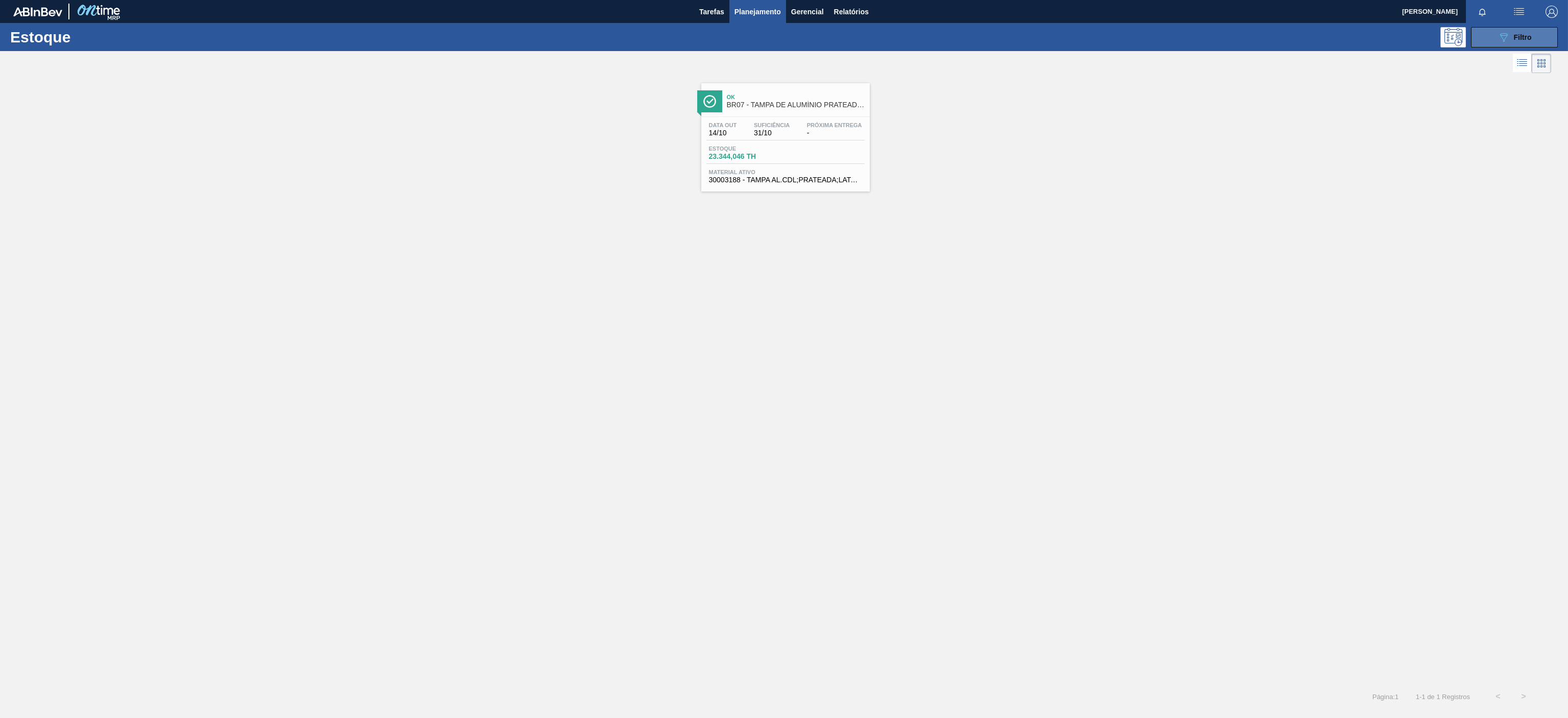
click at [1488, 33] on button "089F7B8B-B2A5-4AFE-B5C0-19BA573D28AC Filtro" at bounding box center [1514, 37] width 87 height 20
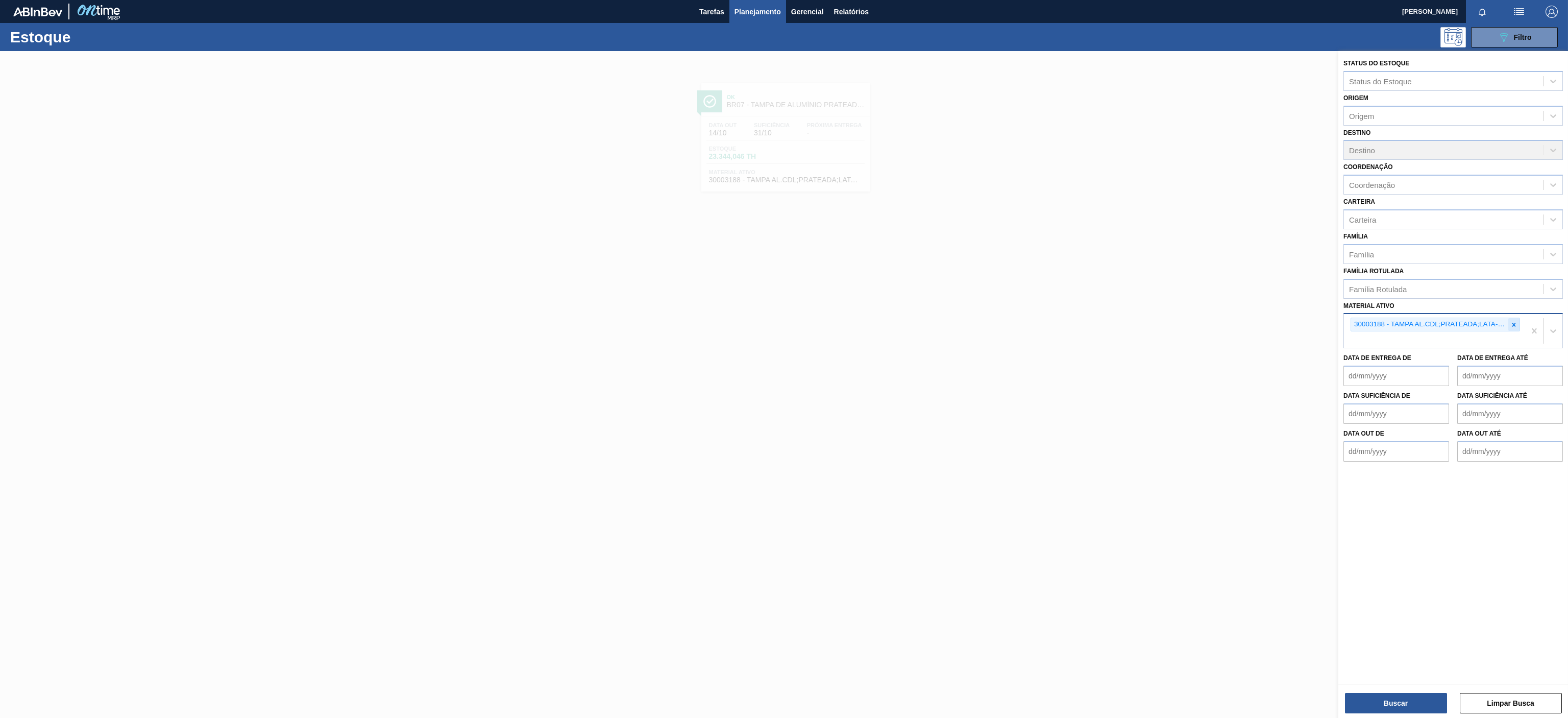
click at [1511, 328] on icon at bounding box center [1514, 325] width 7 height 7
paste ativo "30030646"
type ativo "30030646"
click at [1450, 360] on div "30030646 - TAMPA PLAST INJECAP PEPSI ZERO NIV24" at bounding box center [1453, 348] width 220 height 23
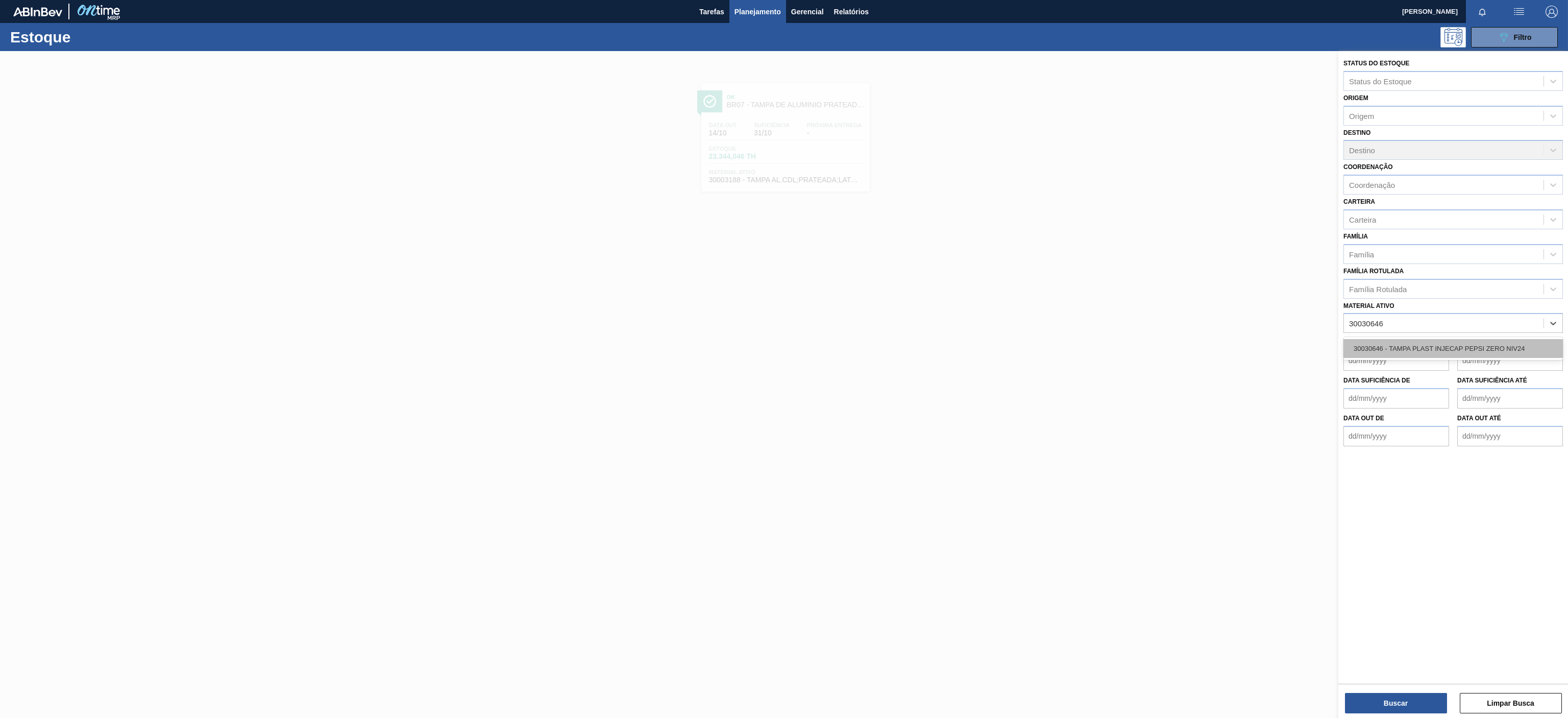
click at [1429, 354] on div "30030646 - TAMPA PLAST INJECAP PEPSI ZERO NIV24" at bounding box center [1453, 348] width 220 height 19
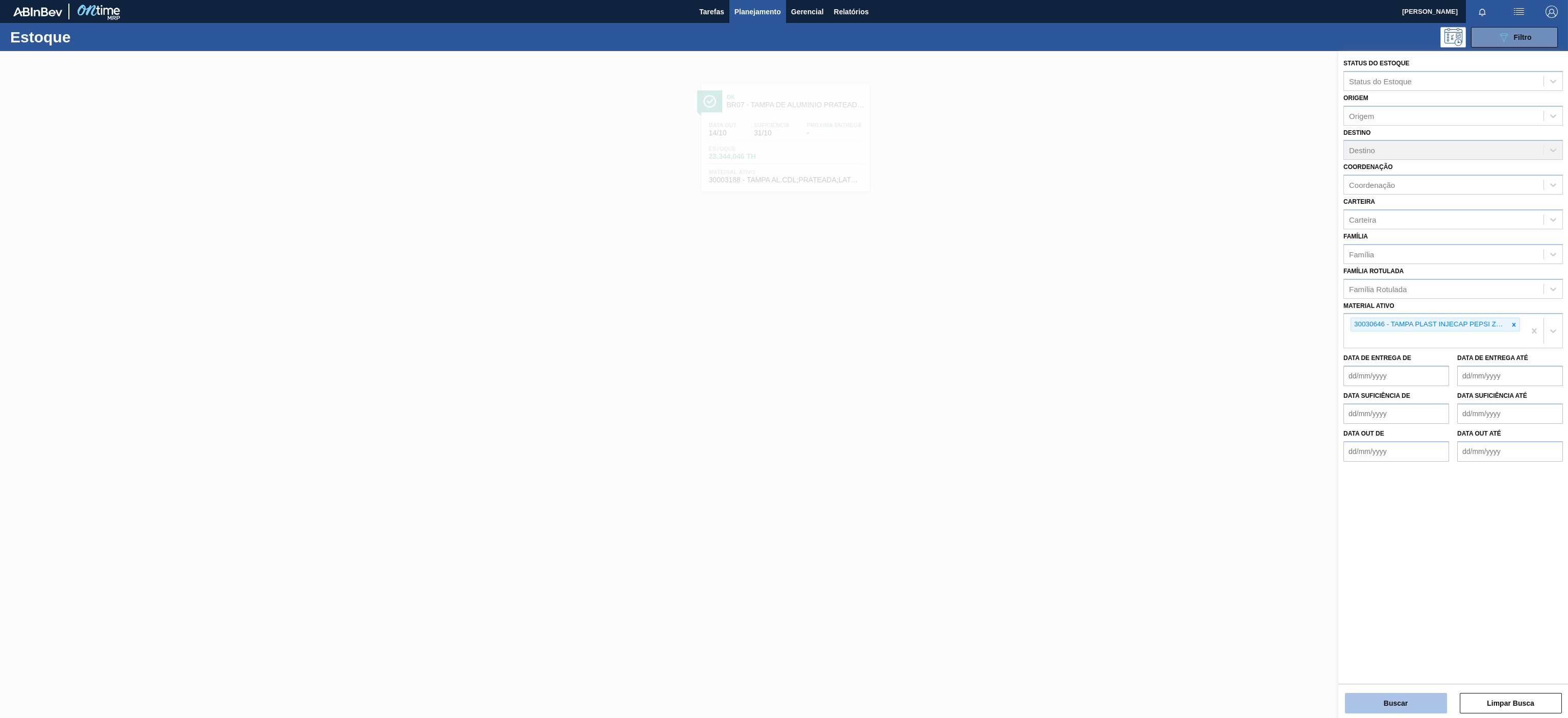
click at [1435, 698] on button "Buscar" at bounding box center [1396, 703] width 102 height 20
